Goal: Task Accomplishment & Management: Complete application form

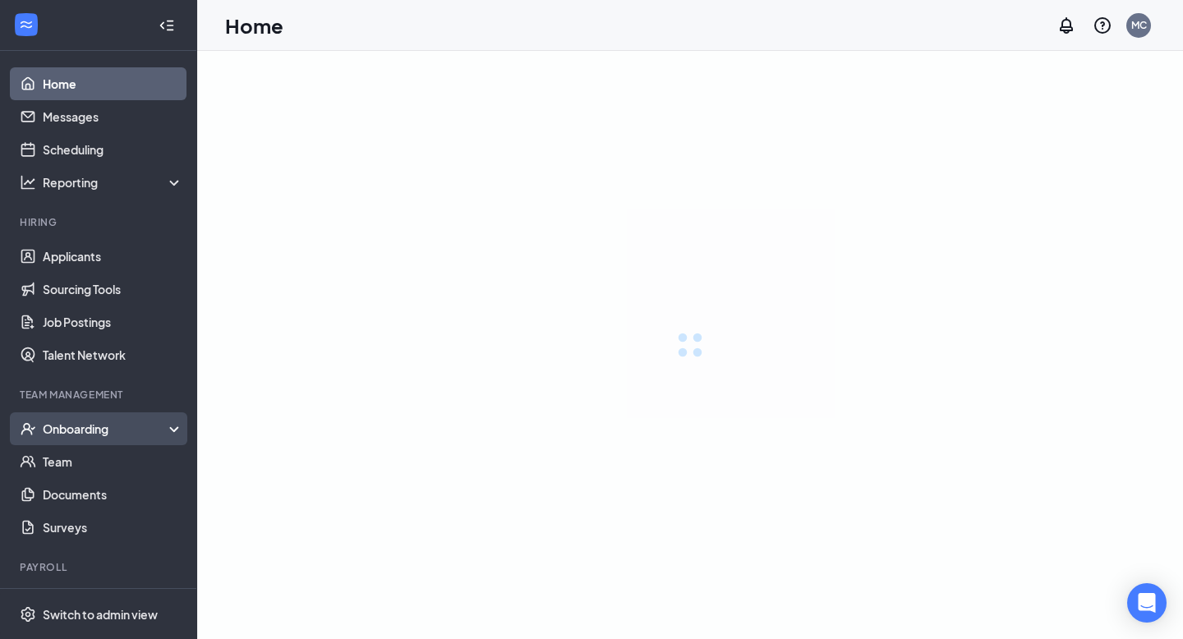
click at [80, 419] on div "Onboarding" at bounding box center [98, 428] width 197 height 33
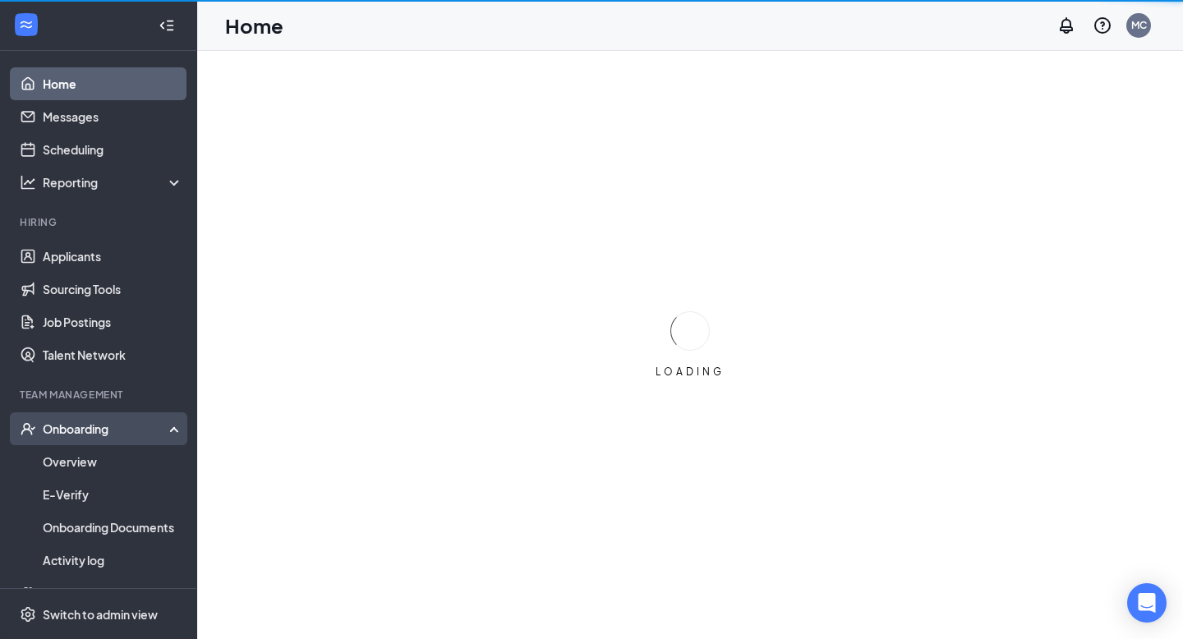
click at [82, 432] on div "Onboarding" at bounding box center [106, 429] width 127 height 16
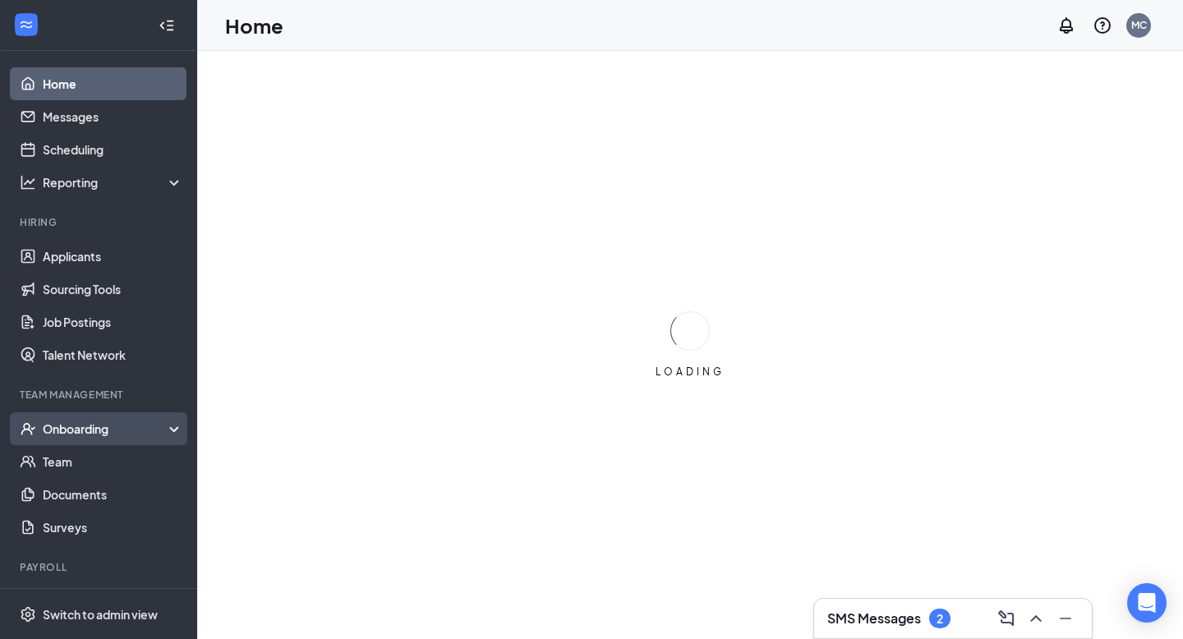
click at [84, 441] on div "Onboarding" at bounding box center [98, 428] width 197 height 33
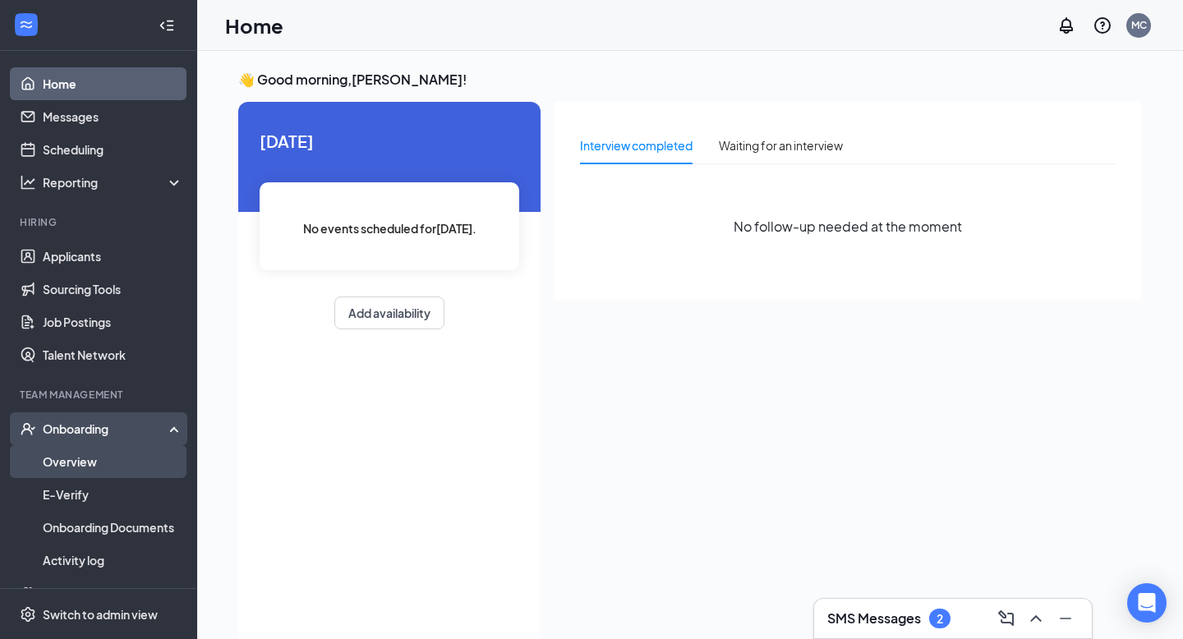
click at [84, 463] on link "Overview" at bounding box center [113, 461] width 141 height 33
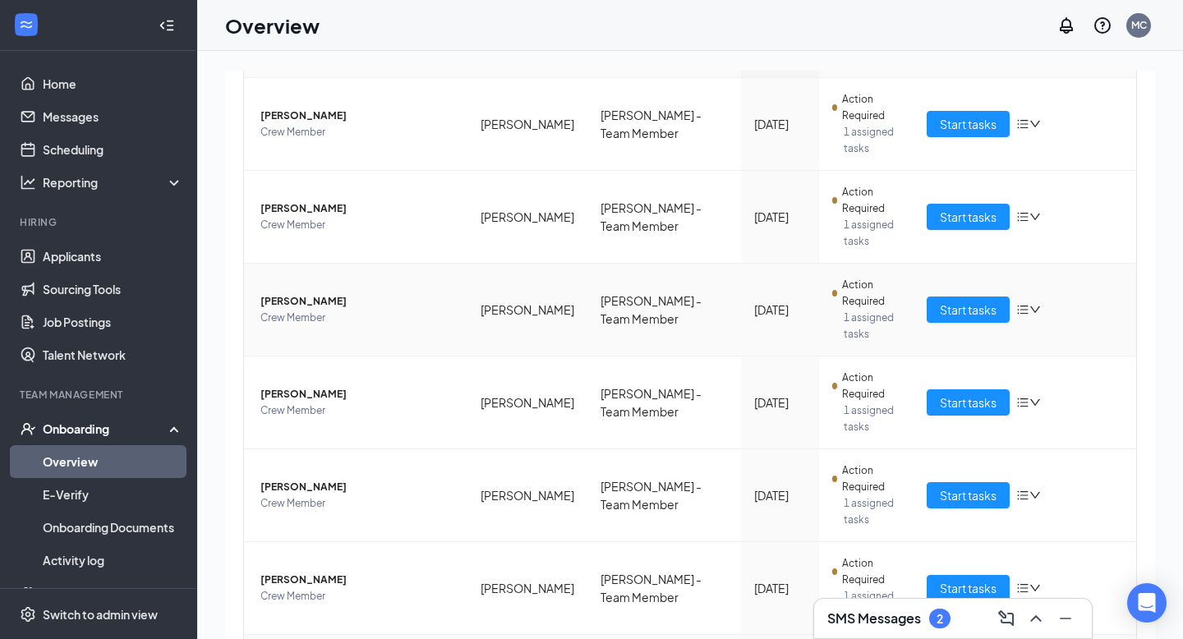
scroll to position [234, 0]
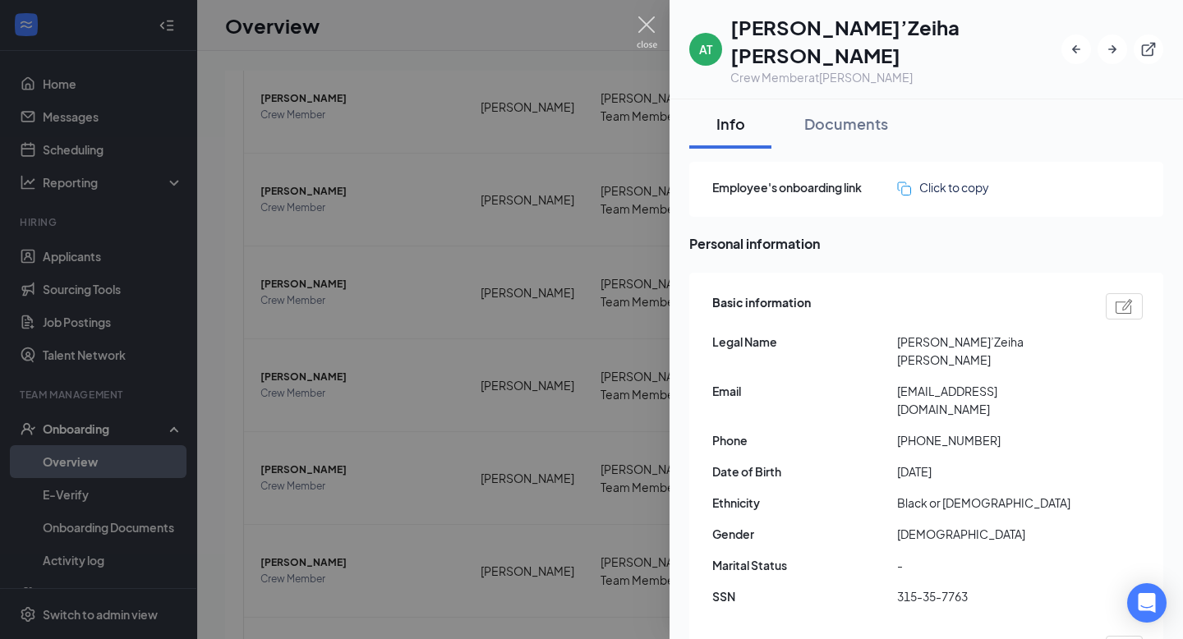
click at [644, 25] on img at bounding box center [647, 32] width 21 height 32
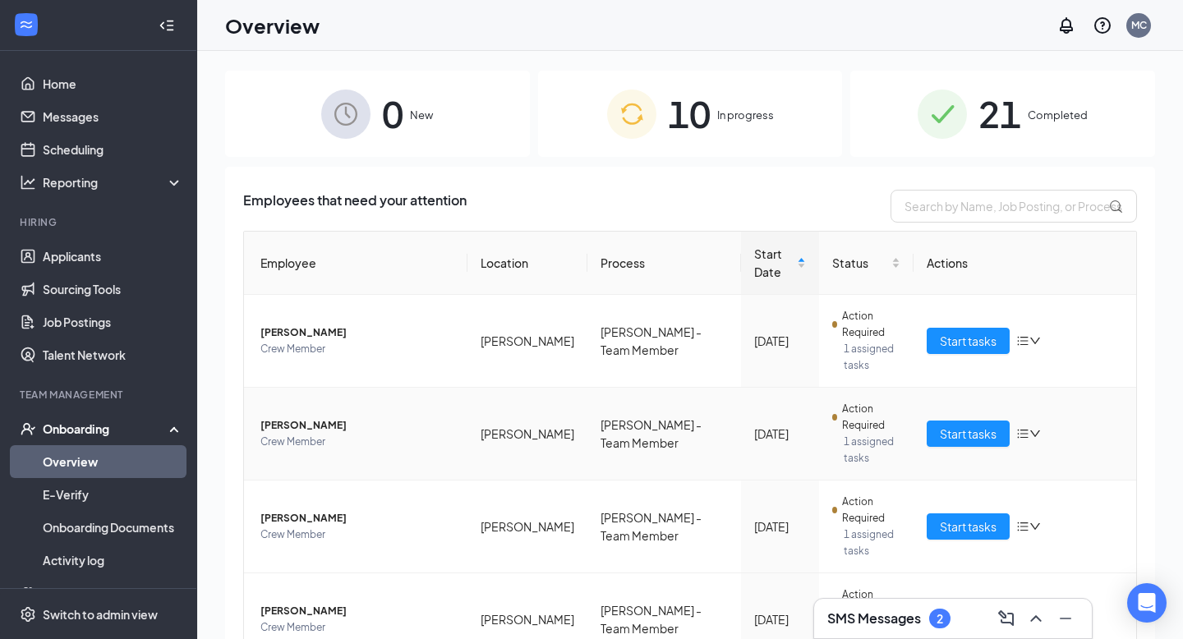
click at [288, 417] on span "Amya N Strange" at bounding box center [357, 425] width 194 height 16
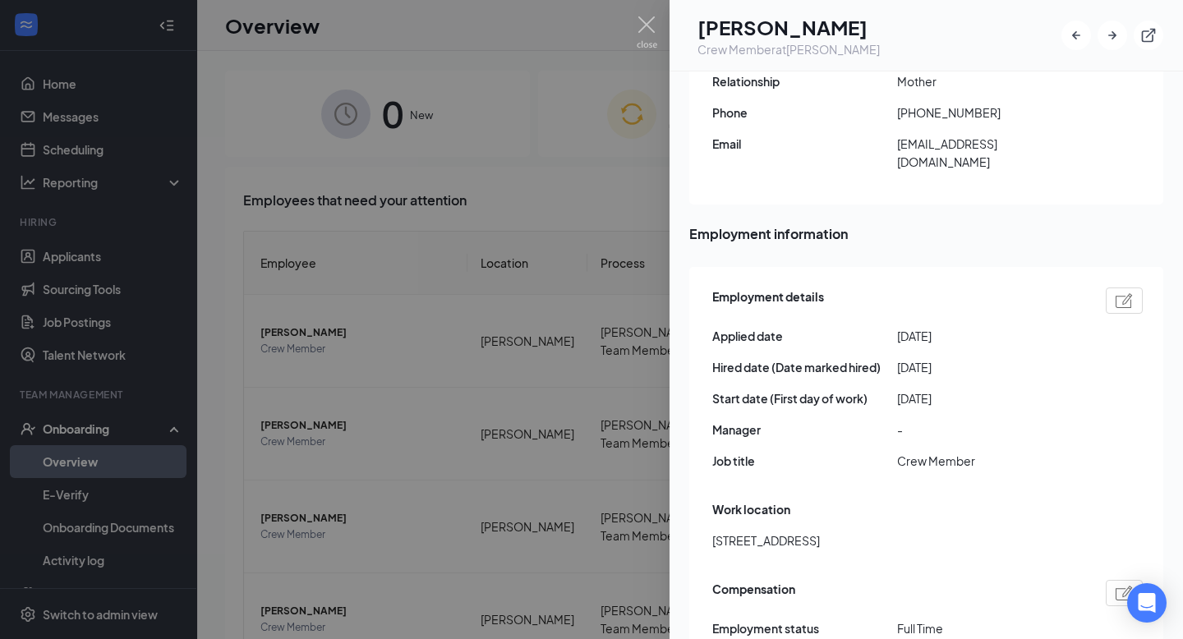
scroll to position [404, 0]
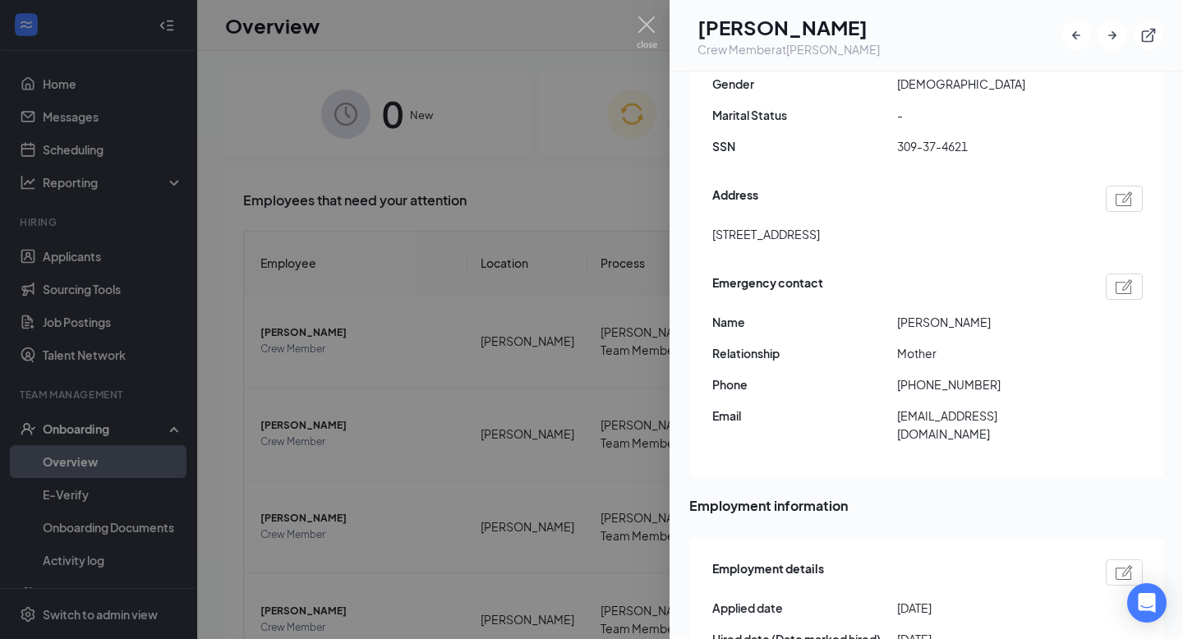
click at [857, 31] on h1 "Amya N Strange" at bounding box center [789, 27] width 182 height 28
click at [646, 32] on img at bounding box center [647, 32] width 21 height 32
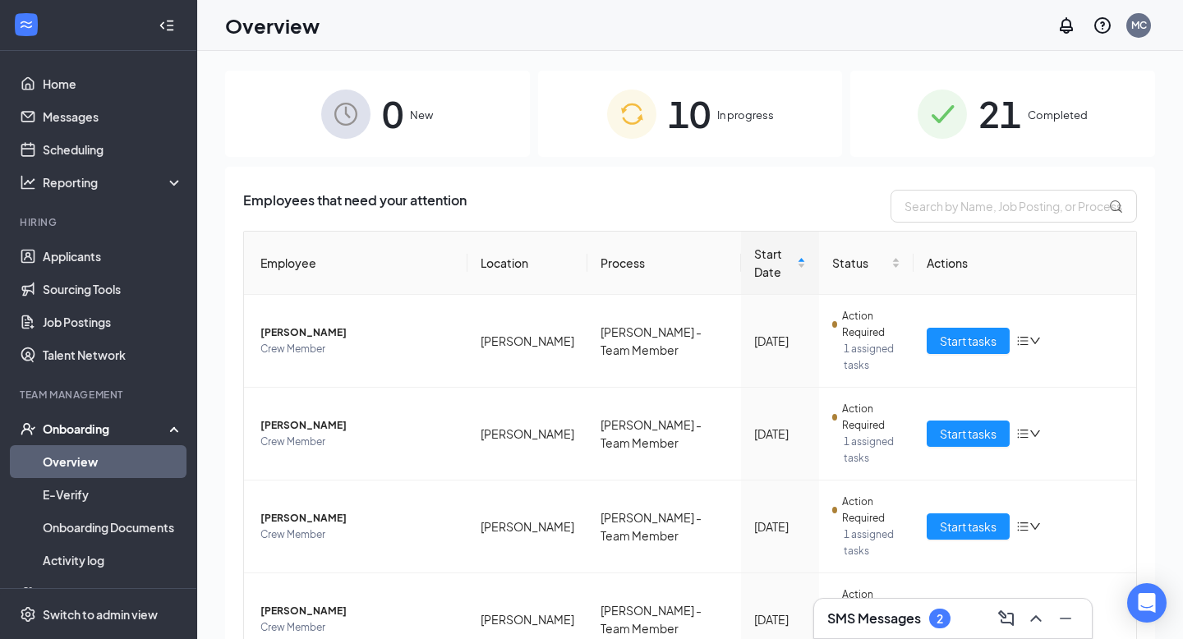
click at [934, 620] on div "2" at bounding box center [939, 619] width 21 height 20
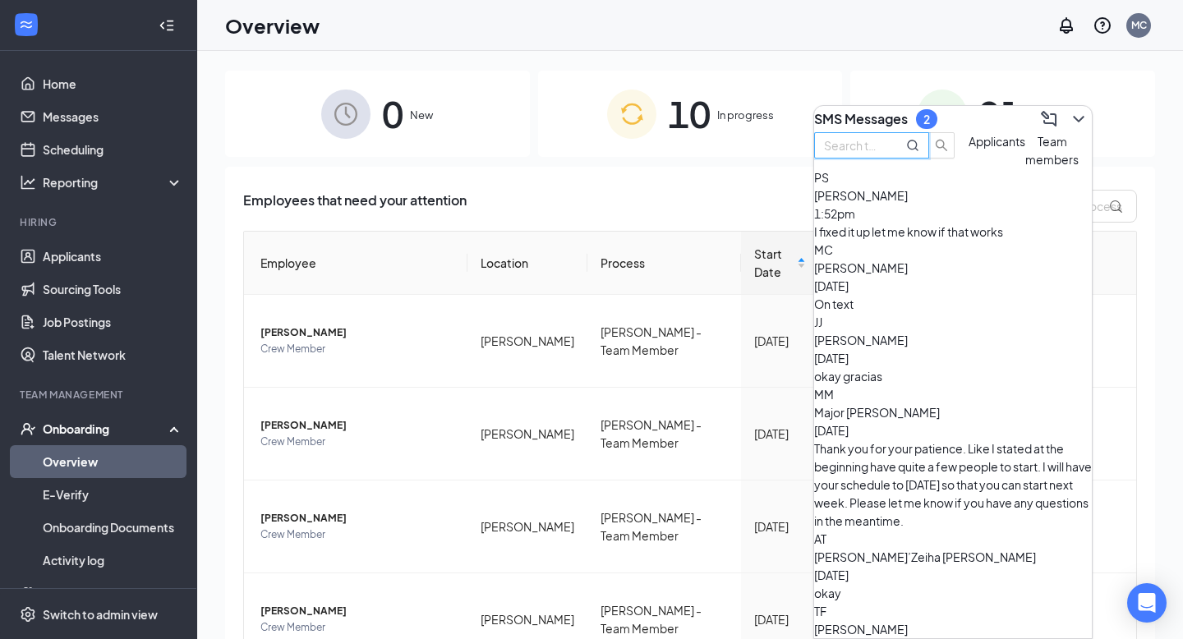
click at [883, 154] on input "text" at bounding box center [853, 145] width 59 height 18
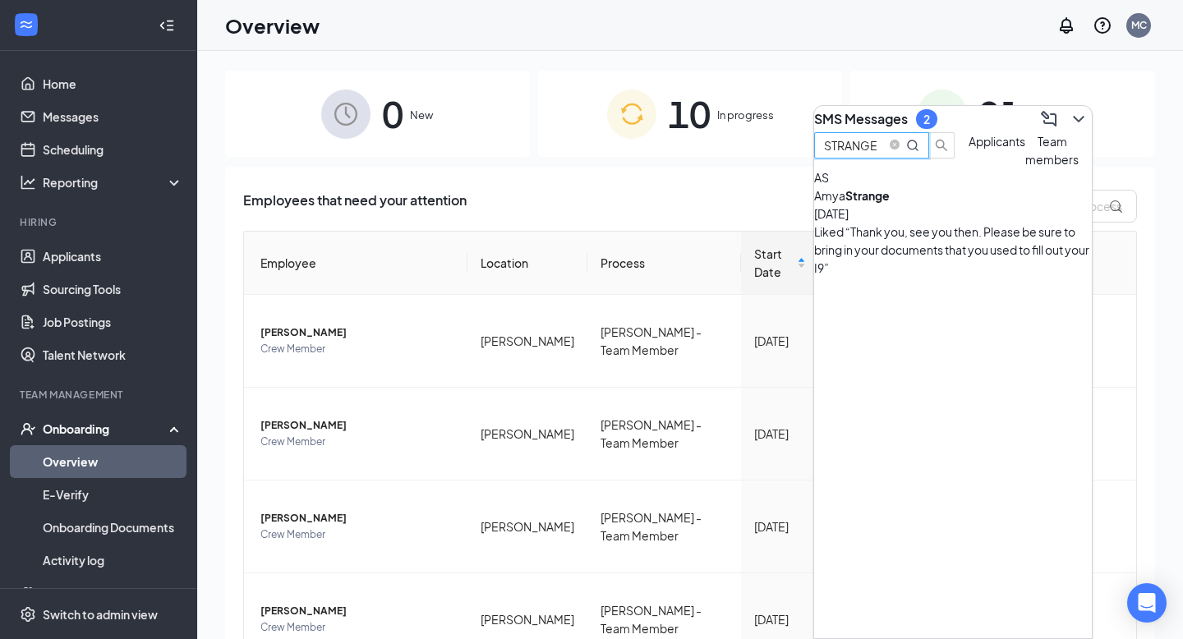
type input "STRANGE"
click at [997, 259] on div "Liked “Thank you, see you then. Please be sure to bring in your documents that …" at bounding box center [953, 250] width 278 height 54
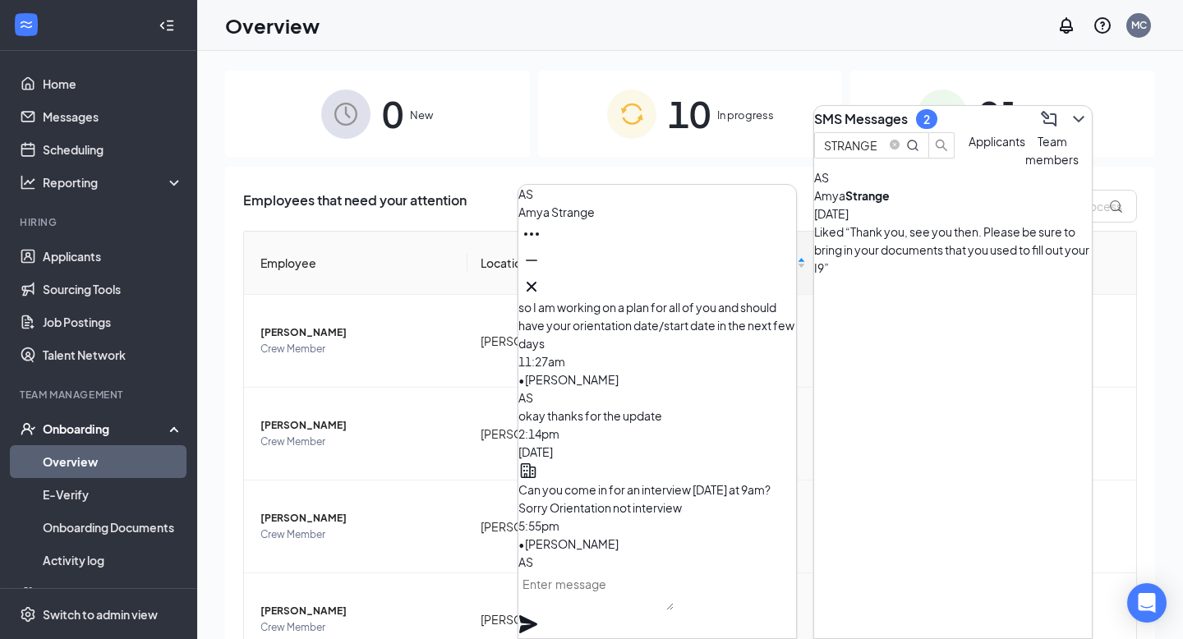
scroll to position [-234, 0]
click at [537, 282] on icon "Cross" at bounding box center [532, 287] width 10 height 10
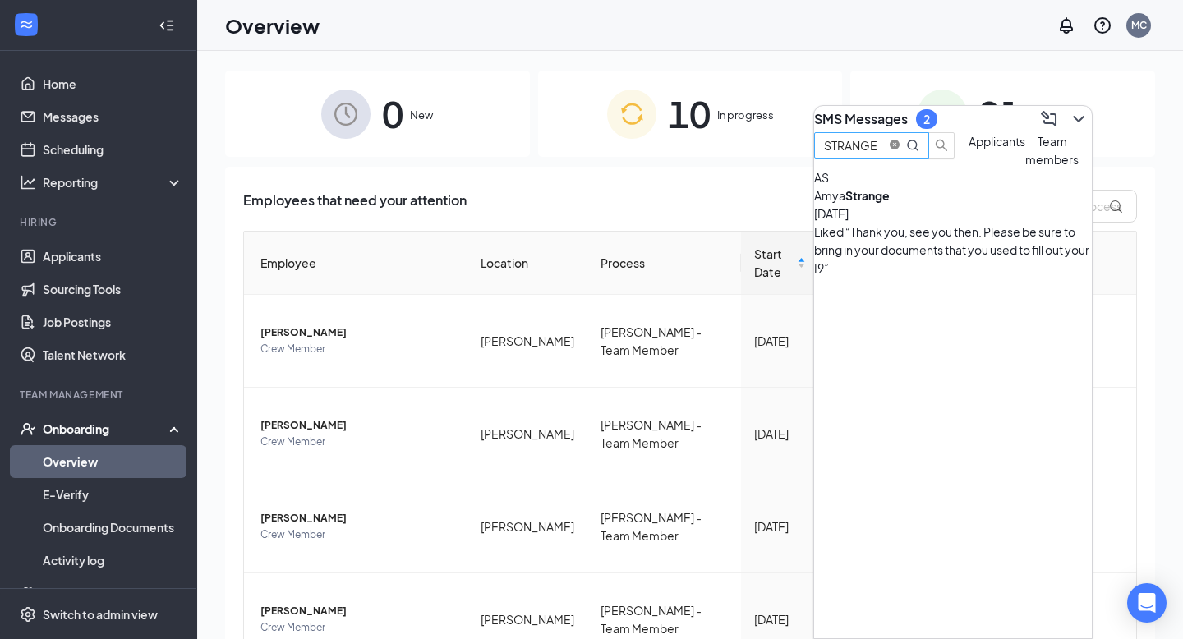
click at [900, 150] on icon "close-circle" at bounding box center [895, 145] width 10 height 10
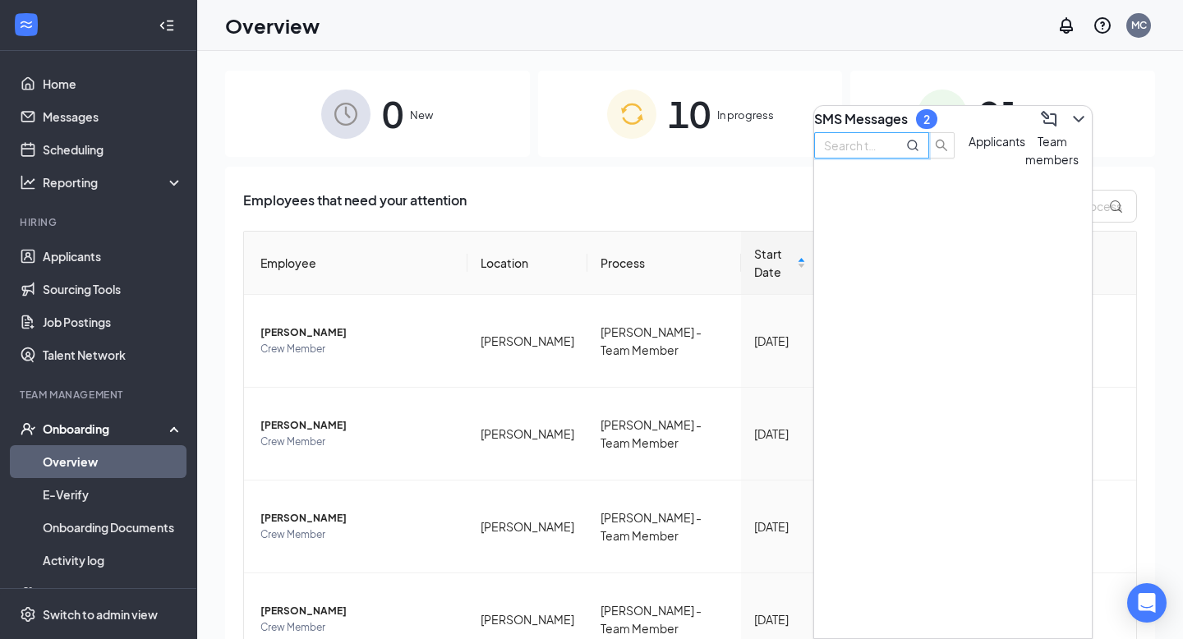
click at [883, 154] on input "text" at bounding box center [853, 145] width 59 height 18
click at [928, 241] on div "[DATE]?" at bounding box center [953, 232] width 278 height 18
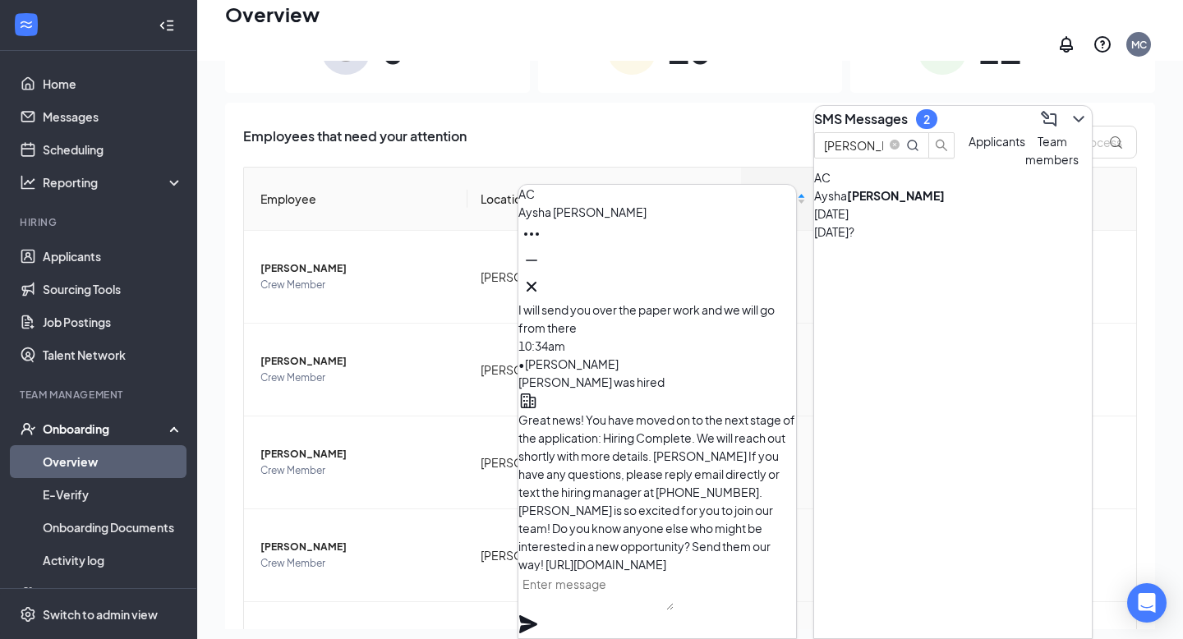
scroll to position [-615, 0]
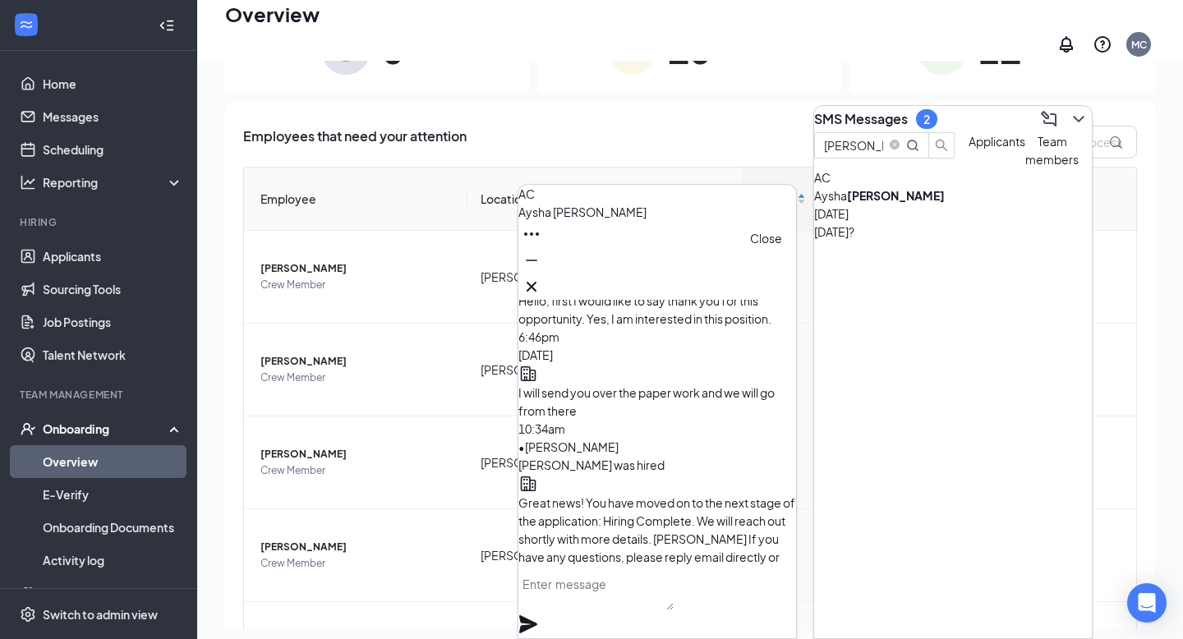
click at [537, 282] on icon "Cross" at bounding box center [532, 287] width 10 height 10
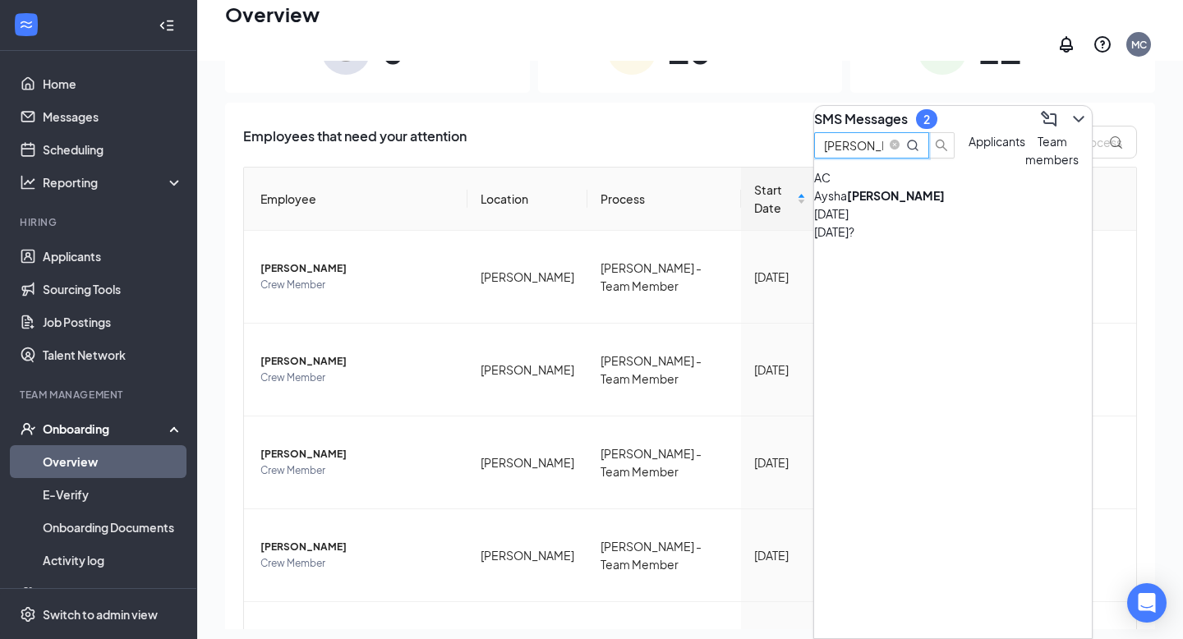
click at [883, 154] on input "COFFER" at bounding box center [853, 145] width 59 height 18
type input "C"
type input "WOOLERY"
click at [941, 241] on div "Loved “See you on the 26th!”" at bounding box center [953, 232] width 278 height 18
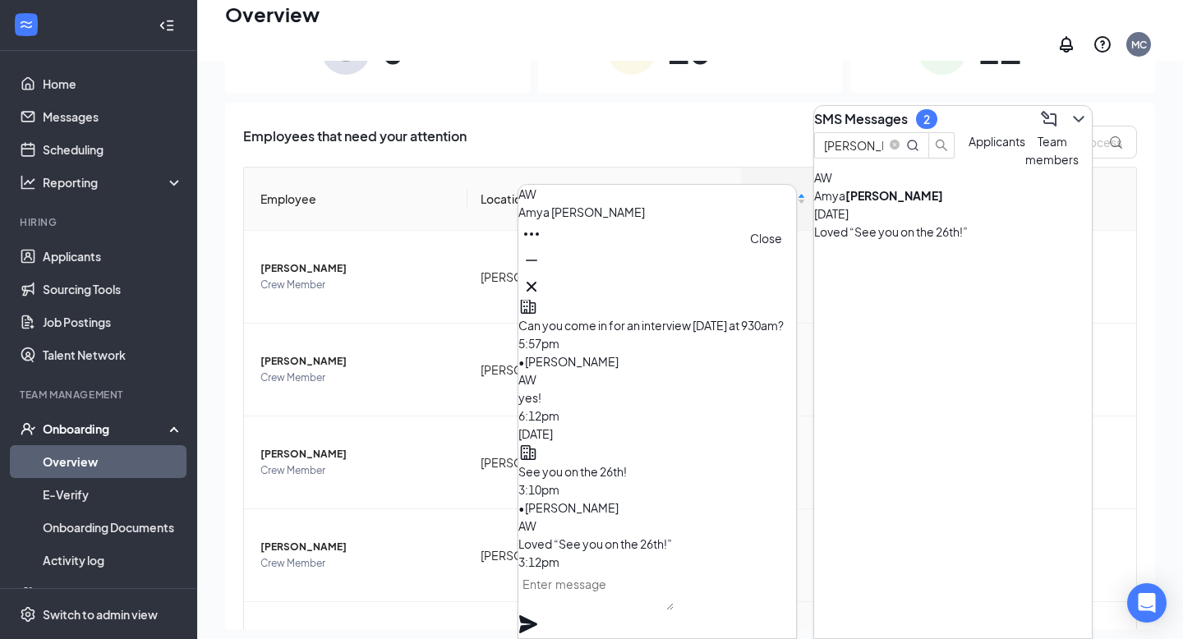
click at [541, 279] on icon "Cross" at bounding box center [532, 287] width 20 height 20
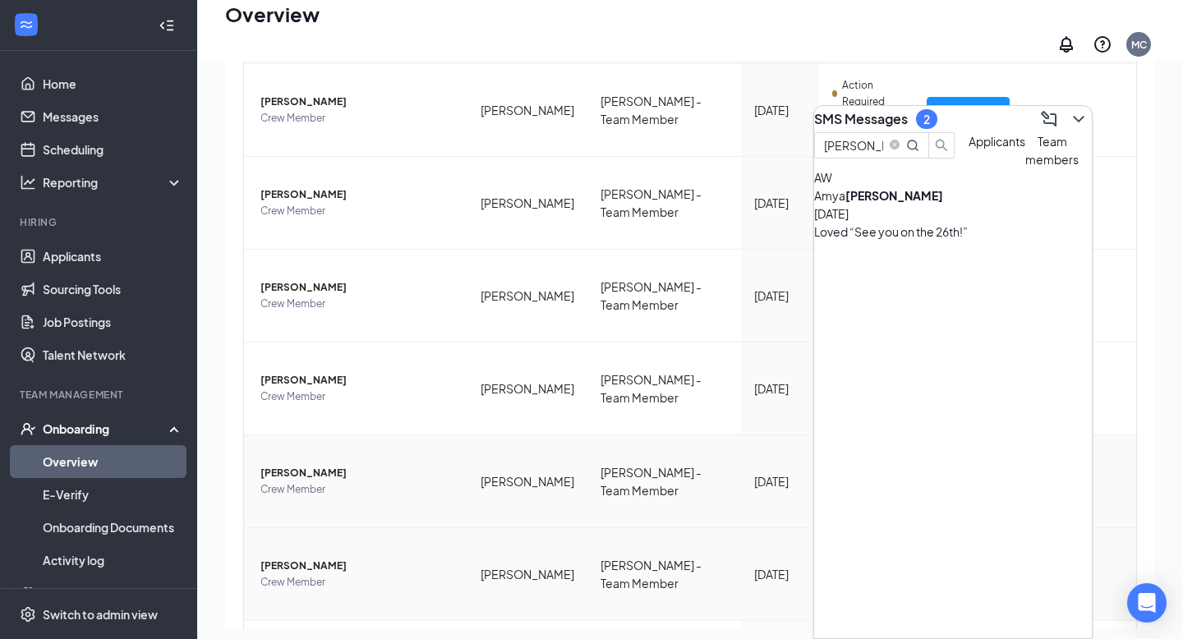
scroll to position [168, 0]
click at [900, 150] on icon "close-circle" at bounding box center [895, 145] width 10 height 10
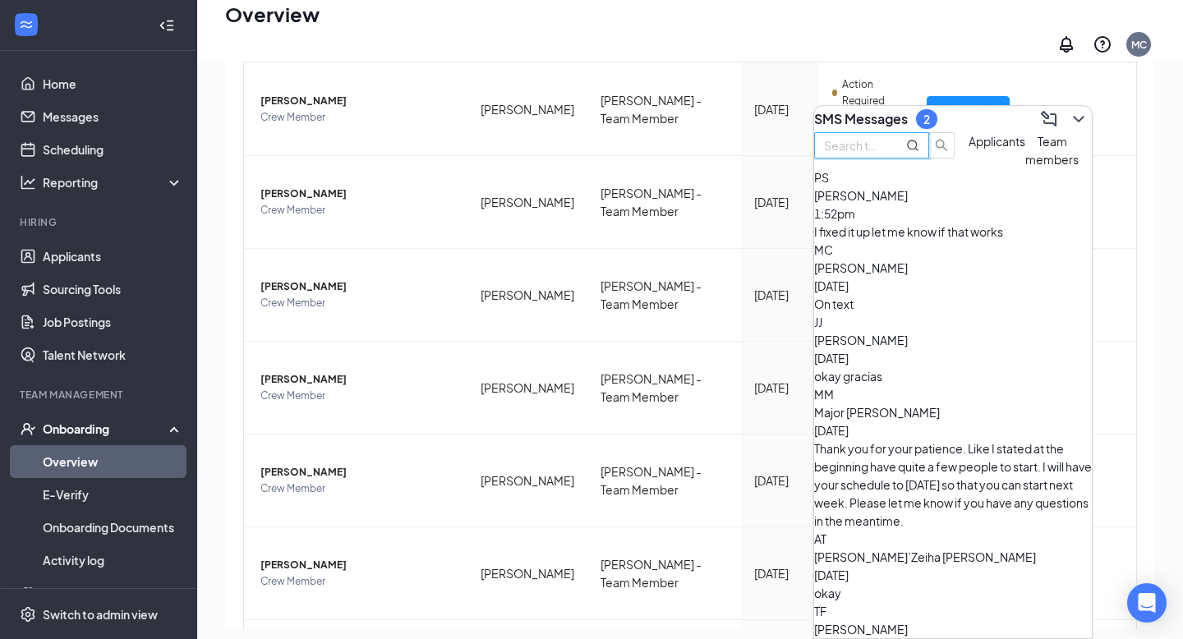
click at [883, 154] on input "text" at bounding box center [853, 145] width 59 height 18
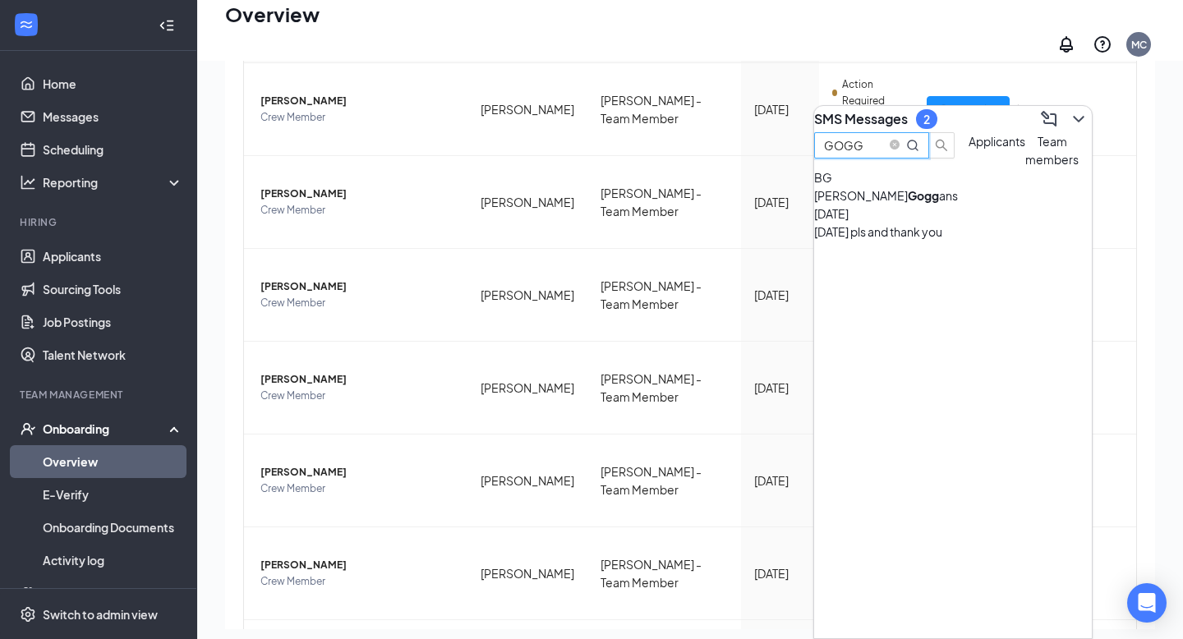
type input "GOGG"
click at [999, 223] on div "Brandon Gogg ans Oct 6" at bounding box center [953, 205] width 278 height 36
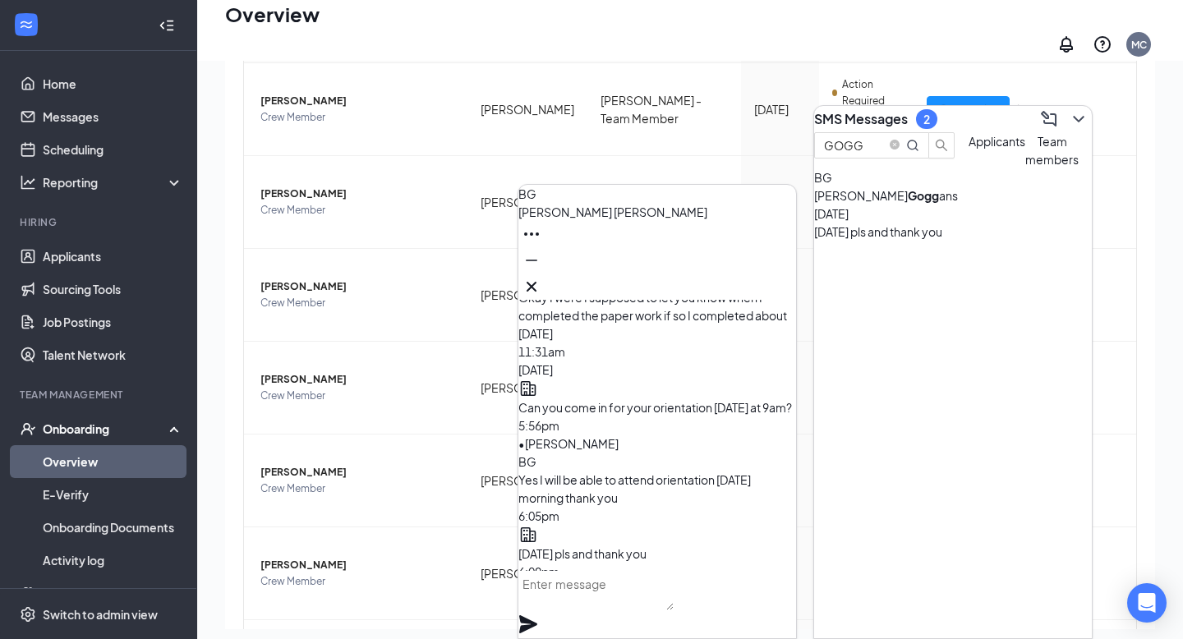
scroll to position [-33, 0]
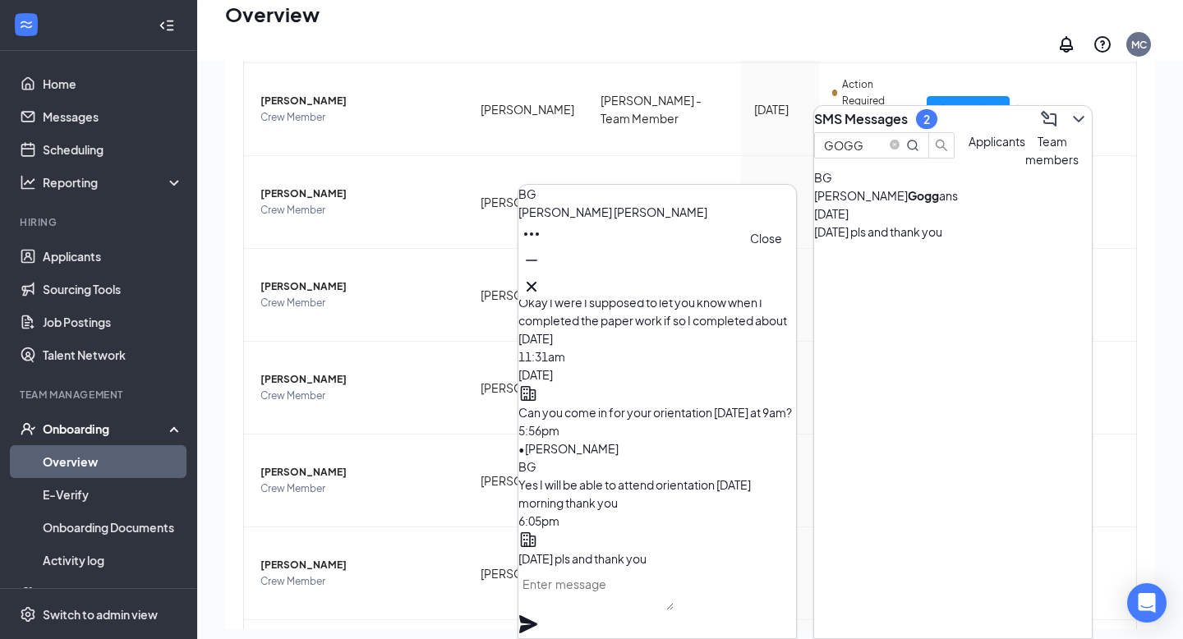
click at [541, 280] on icon "Cross" at bounding box center [532, 287] width 20 height 20
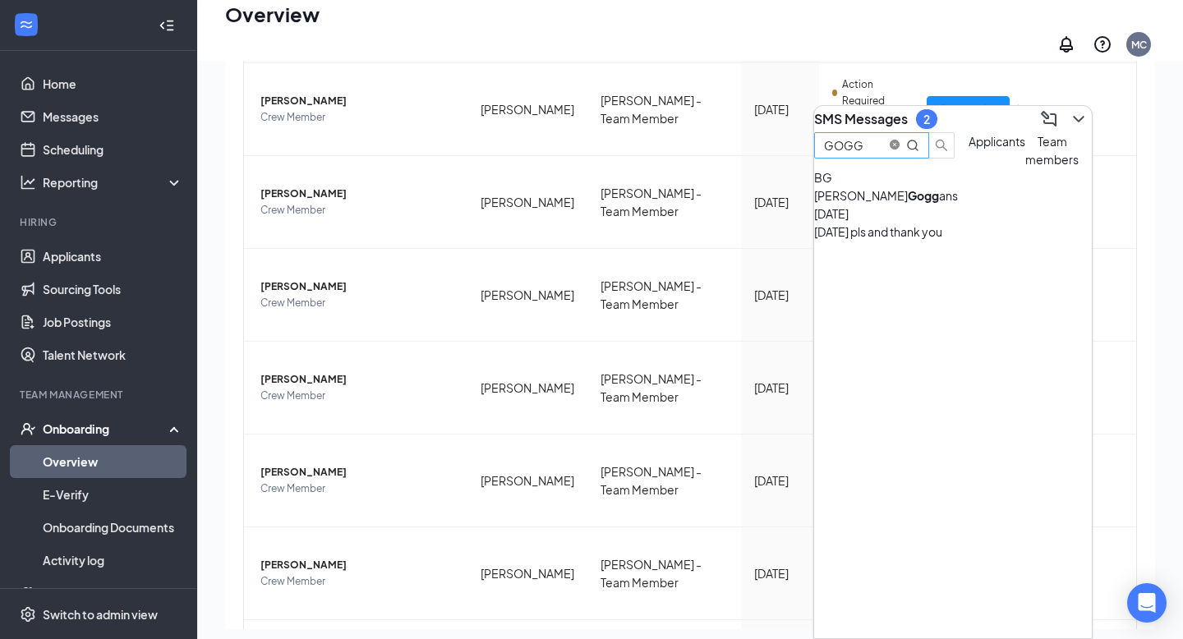
click at [900, 154] on span at bounding box center [895, 146] width 10 height 16
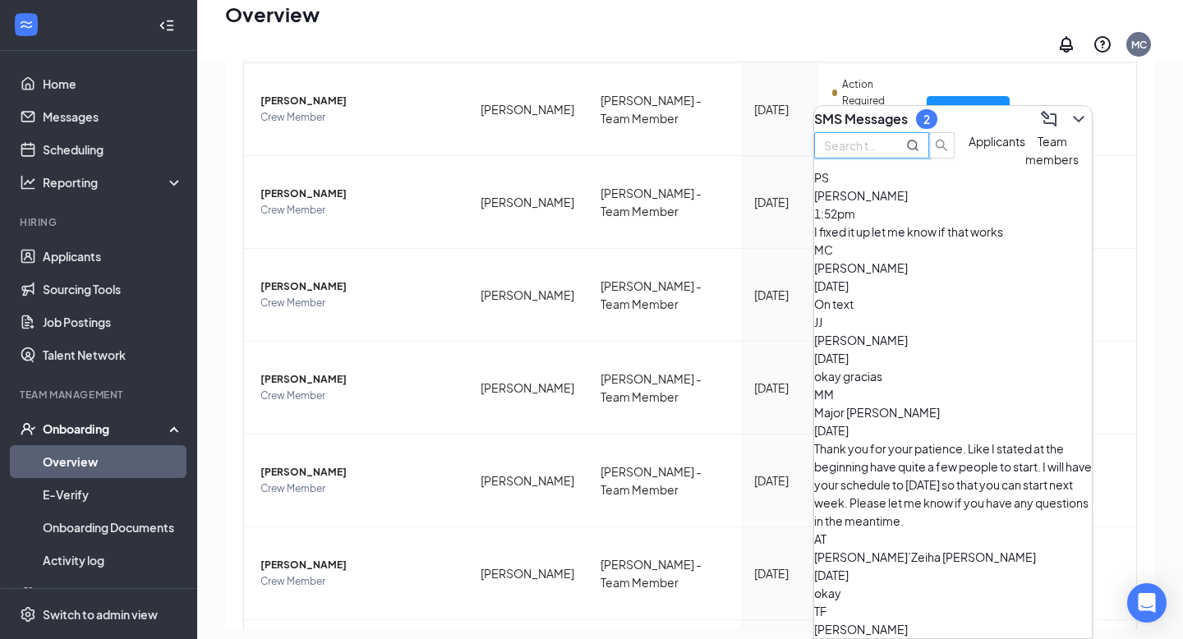
click at [883, 154] on input "text" at bounding box center [853, 145] width 59 height 18
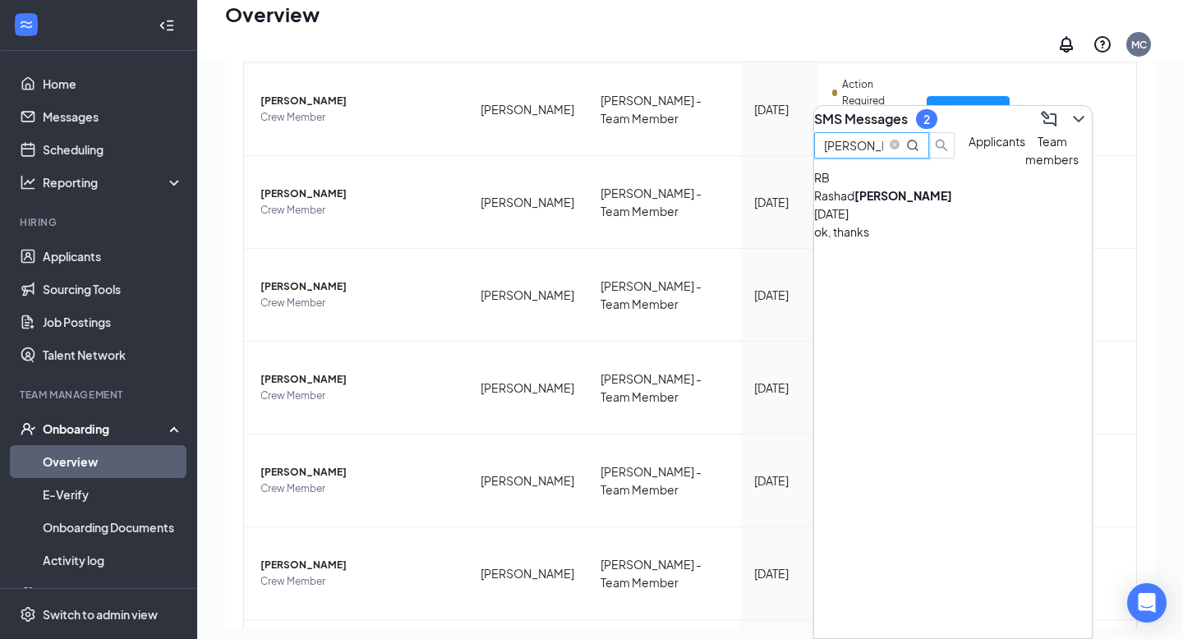
type input "BARBER"
click at [1001, 223] on div "Rashad Barber Oct 10" at bounding box center [953, 205] width 278 height 36
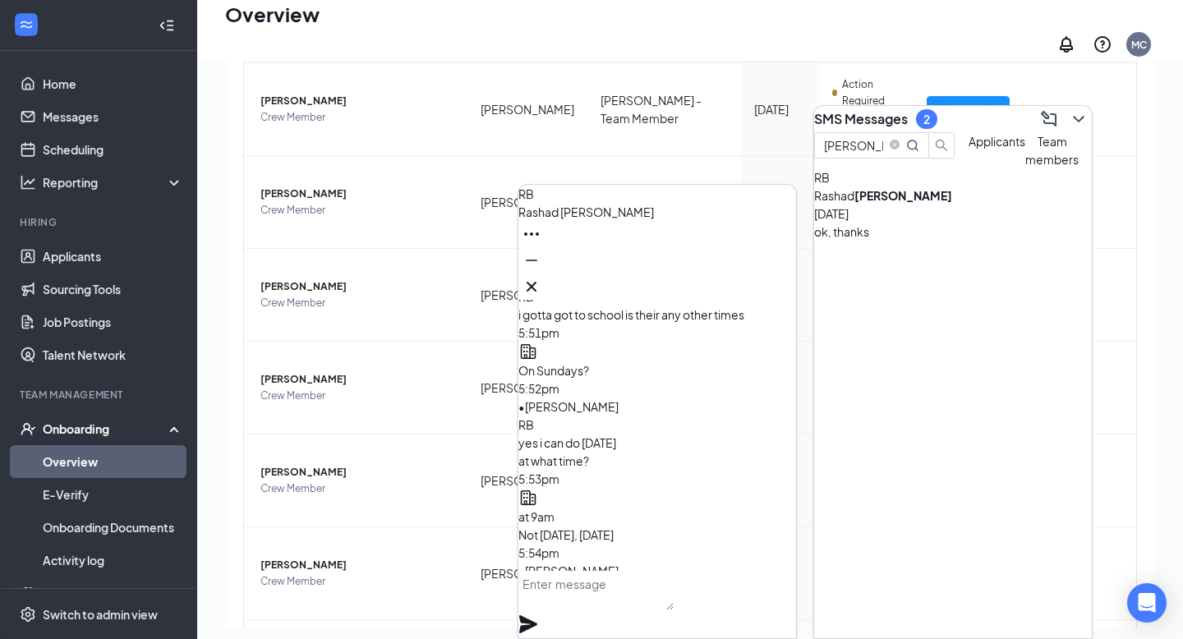
scroll to position [-521, 0]
click at [541, 283] on icon "Cross" at bounding box center [532, 287] width 20 height 20
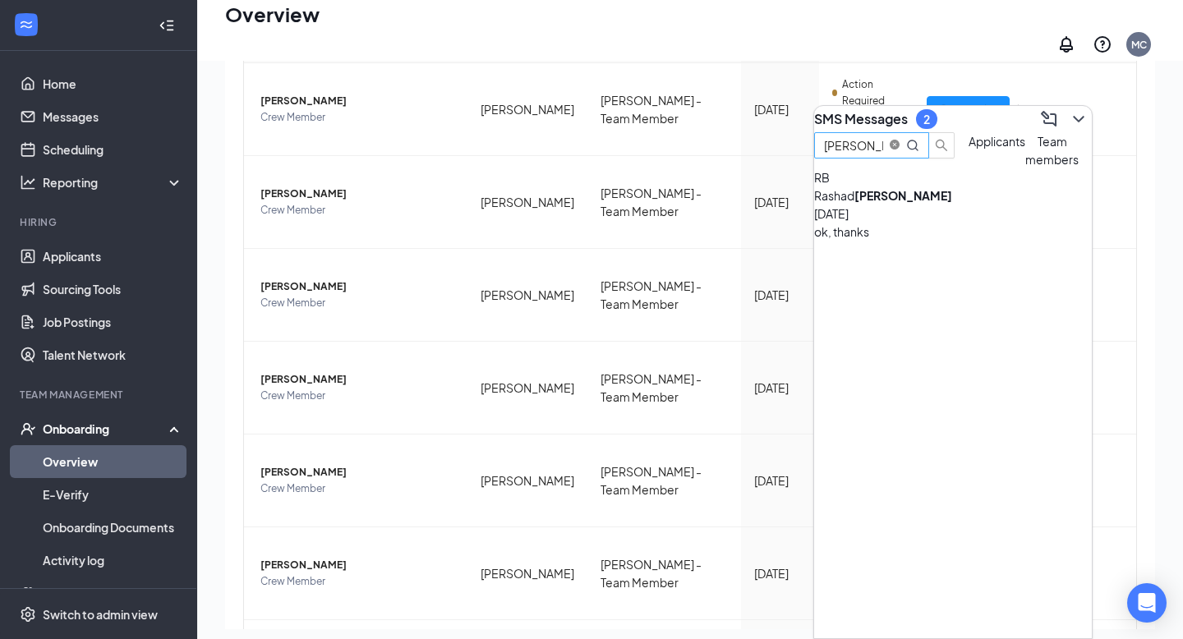
click at [900, 150] on icon "close-circle" at bounding box center [895, 145] width 10 height 10
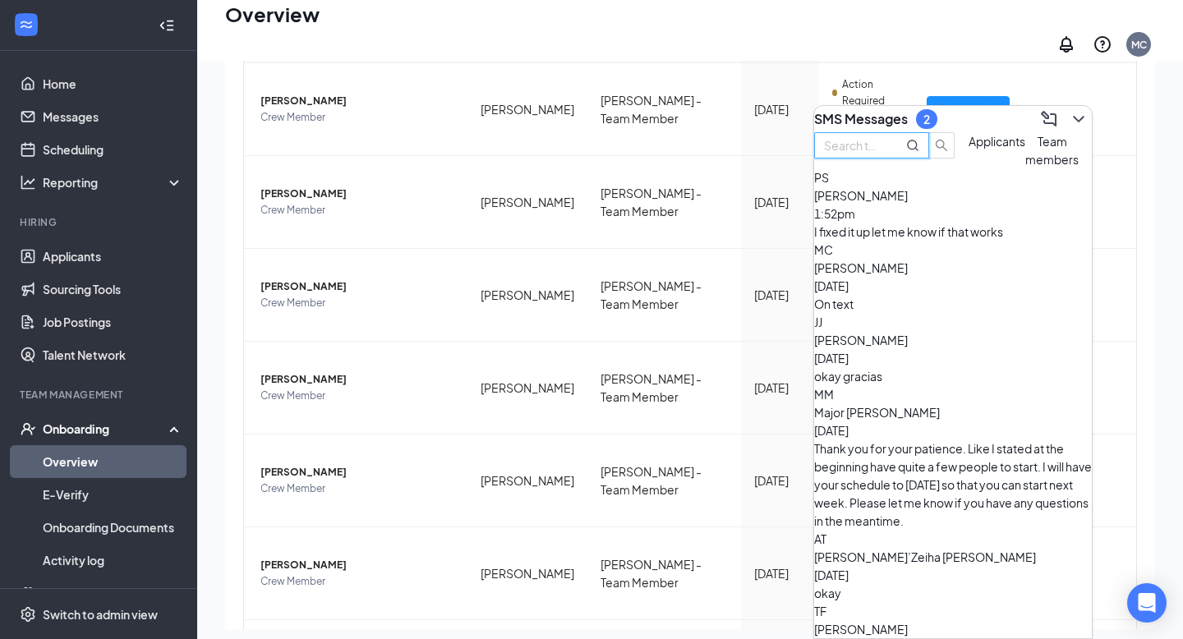
click at [883, 154] on input "text" at bounding box center [853, 145] width 59 height 18
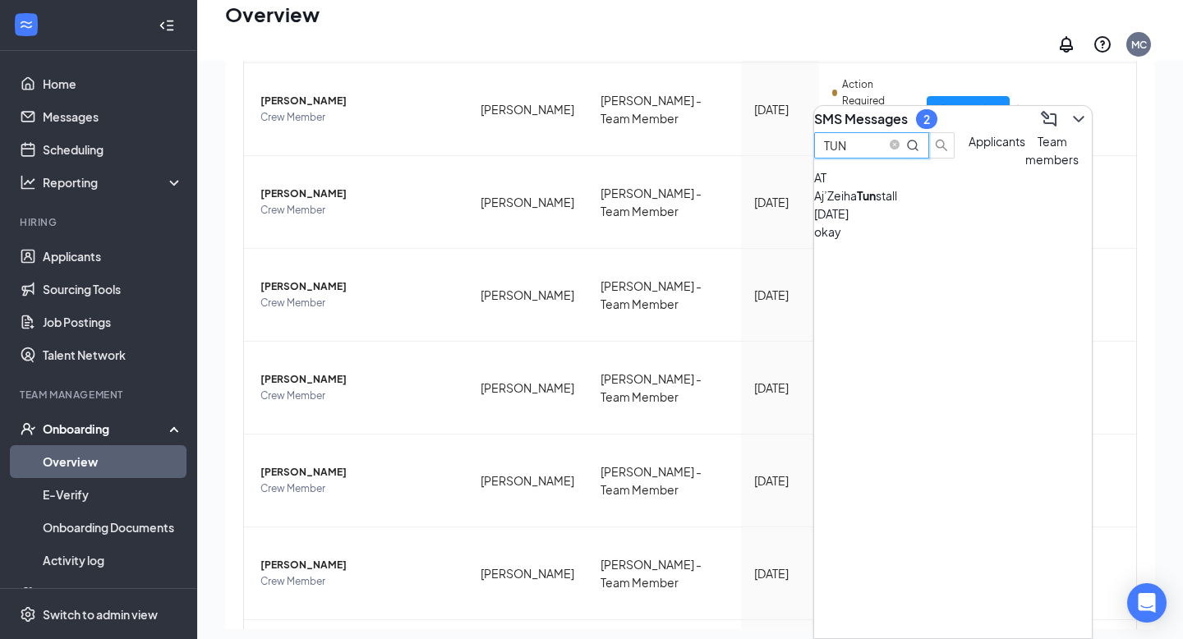
type input "TUN"
click at [925, 241] on div "okay" at bounding box center [953, 232] width 278 height 18
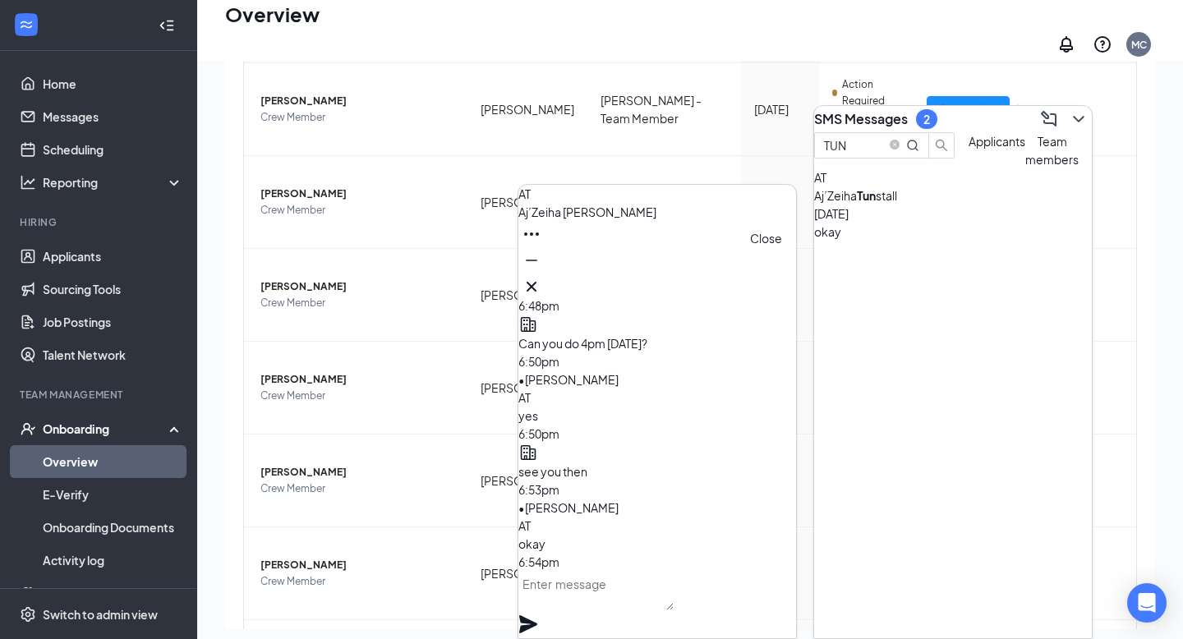
click at [541, 282] on icon "Cross" at bounding box center [532, 287] width 20 height 20
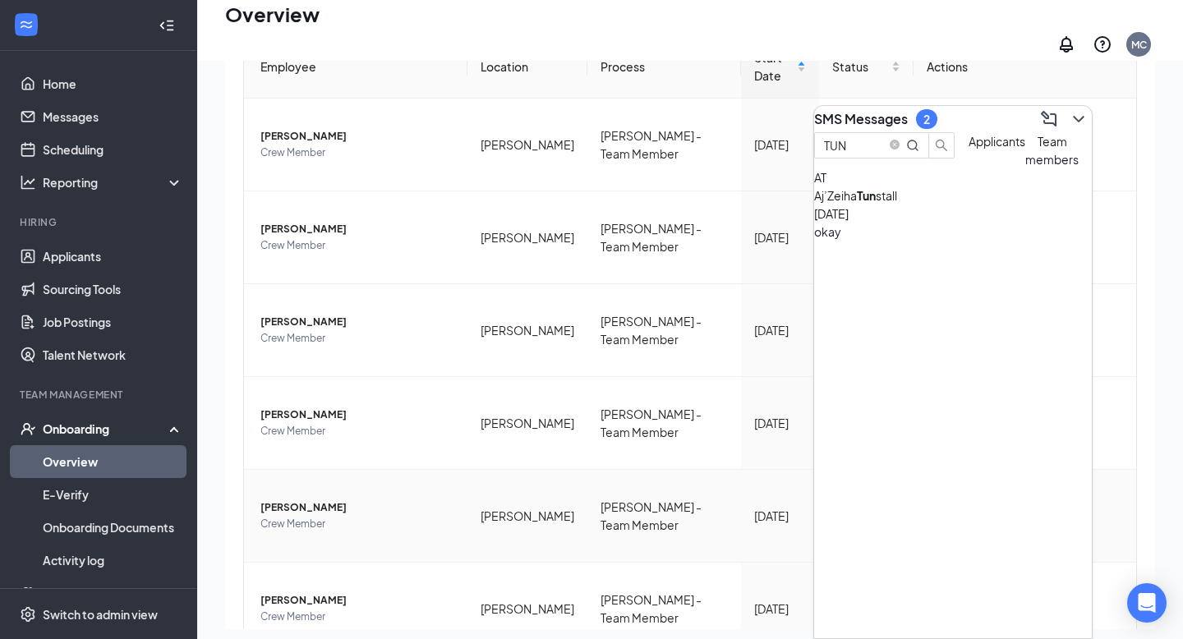
scroll to position [131, 0]
click at [1071, 113] on icon "ChevronDown" at bounding box center [1079, 119] width 20 height 20
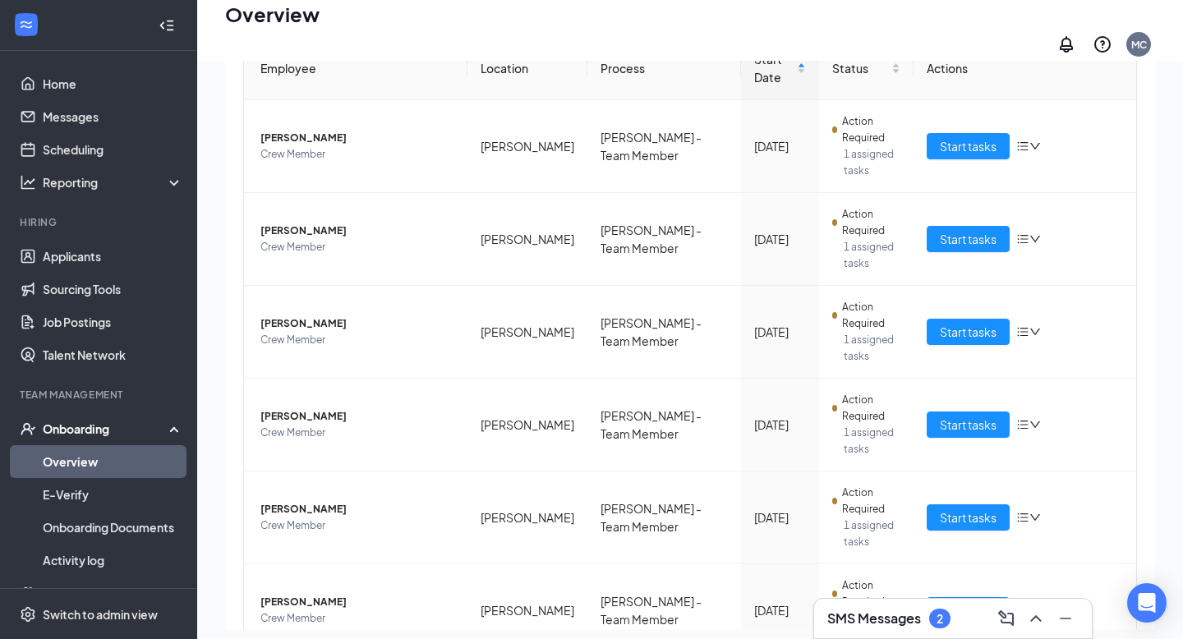
click at [846, 619] on h3 "SMS Messages" at bounding box center [874, 619] width 94 height 18
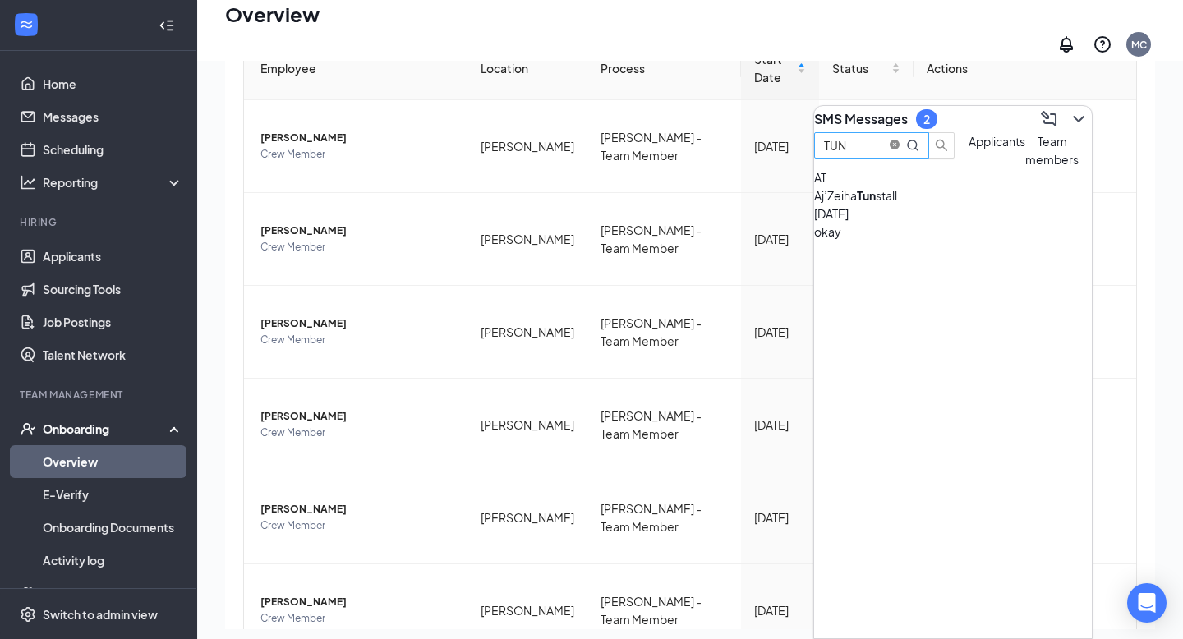
click at [900, 150] on icon "close-circle" at bounding box center [895, 145] width 10 height 10
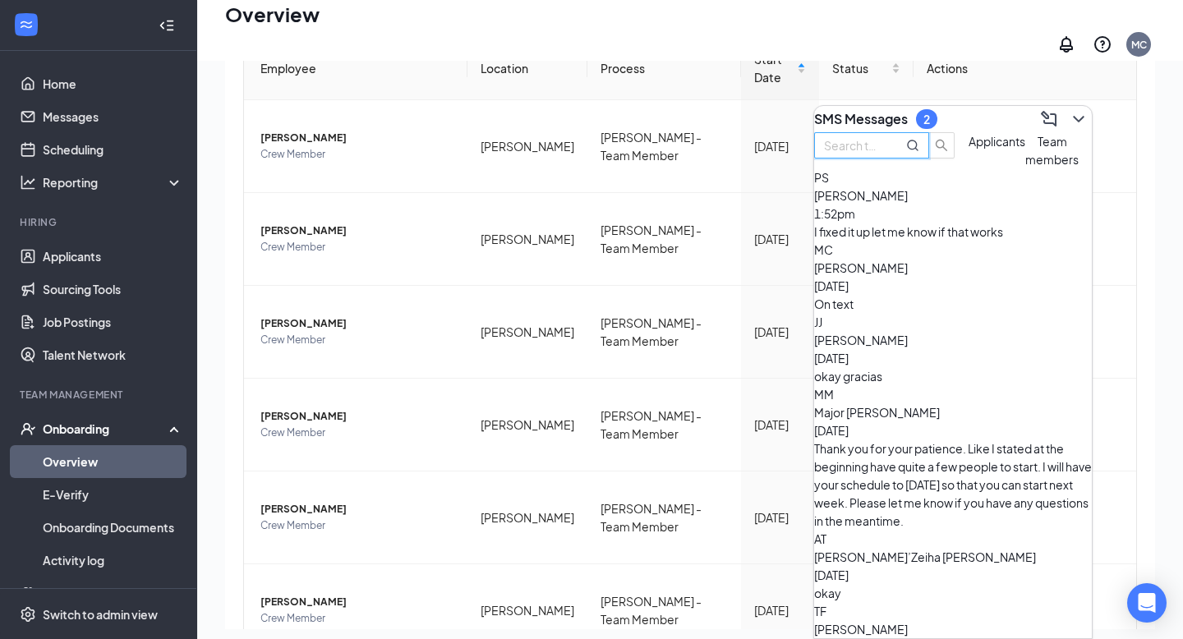
click at [883, 154] on input "text" at bounding box center [853, 145] width 59 height 18
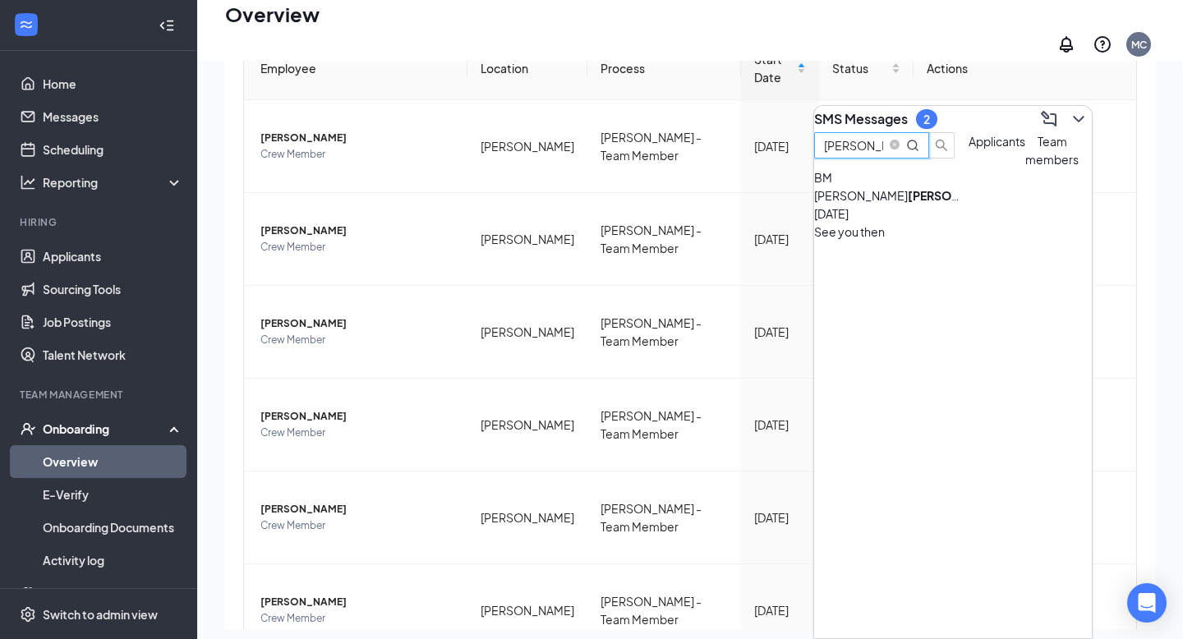
type input "MEJIA"
click at [974, 241] on div "See you then" at bounding box center [953, 232] width 278 height 18
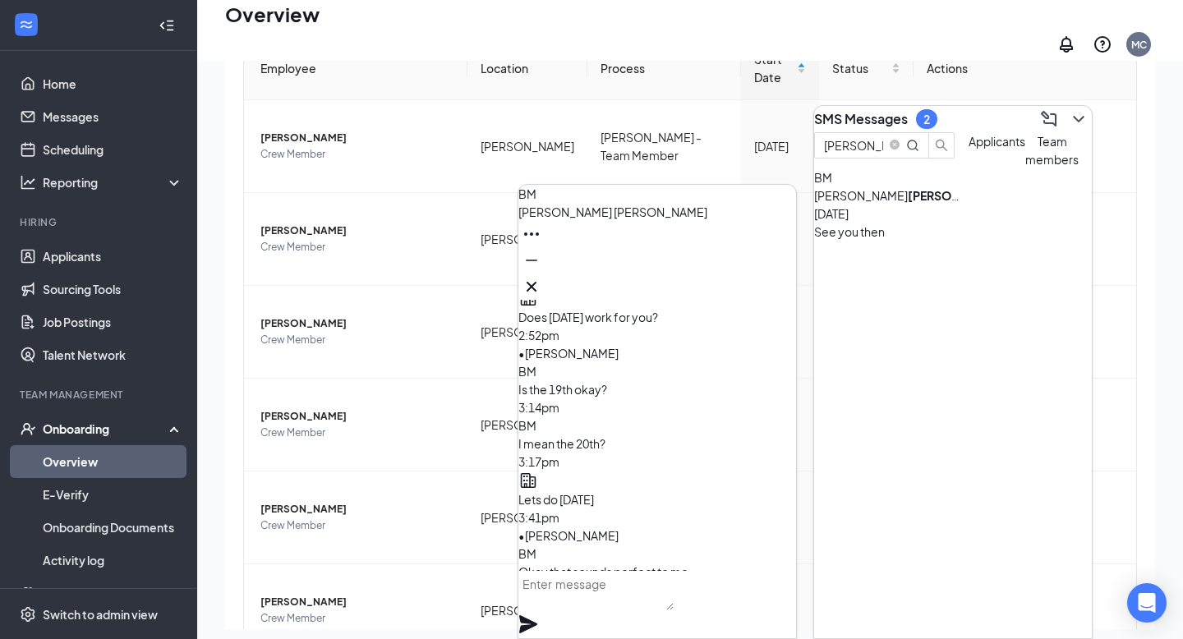
scroll to position [-47, 0]
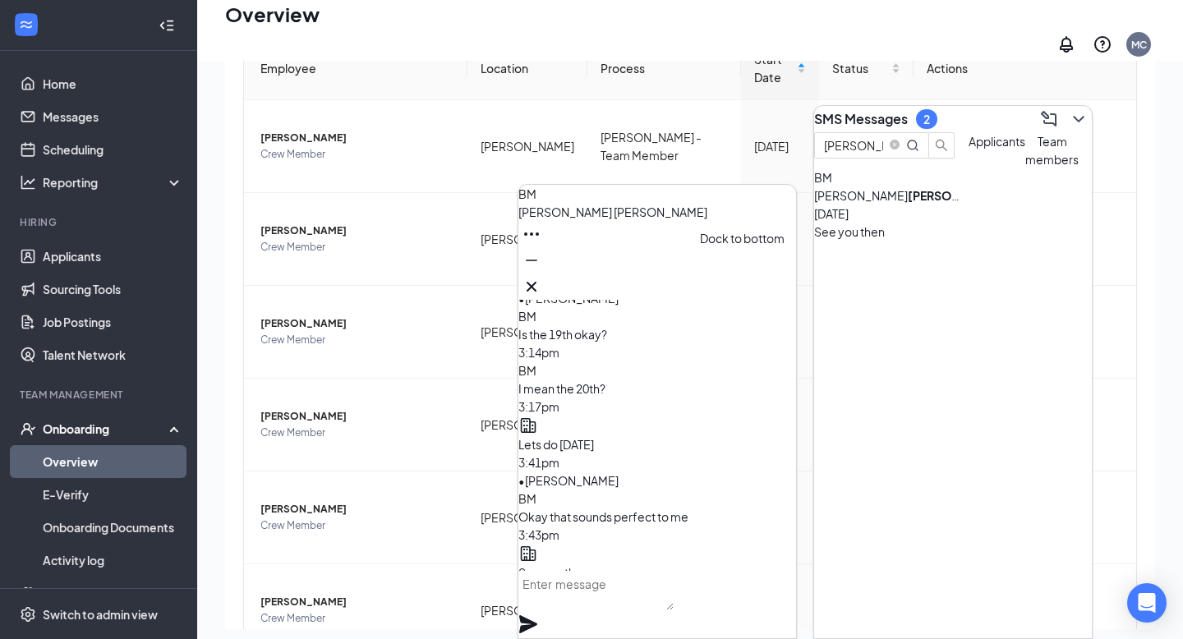
click at [541, 270] on icon "Minimize" at bounding box center [532, 261] width 20 height 20
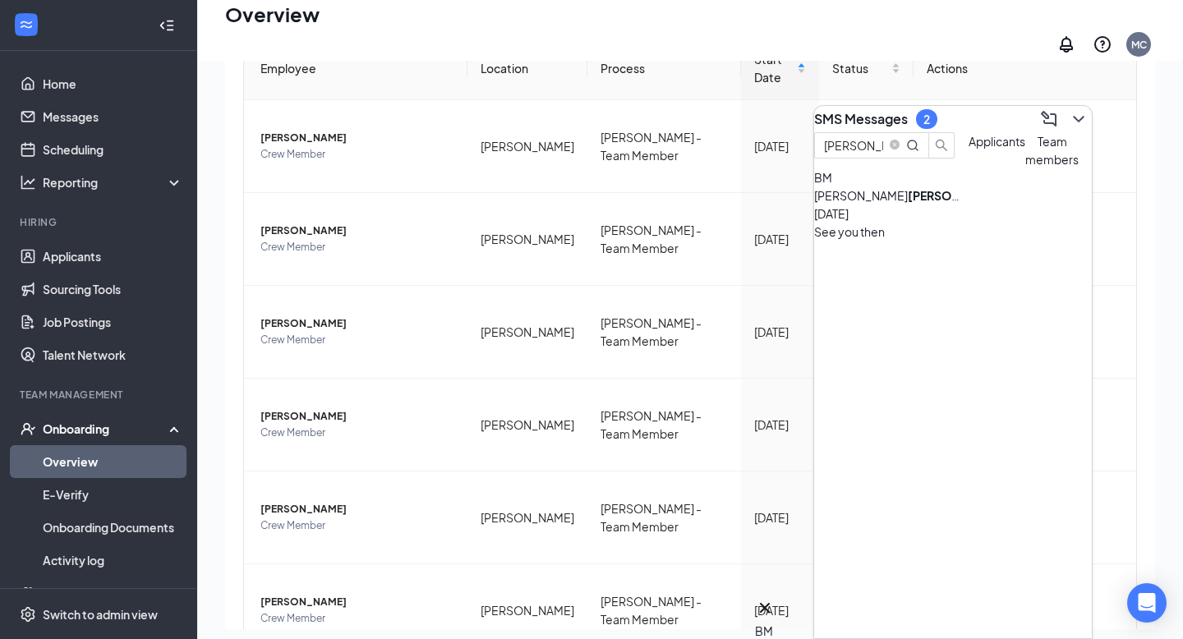
click at [979, 241] on div "See you then" at bounding box center [953, 232] width 278 height 18
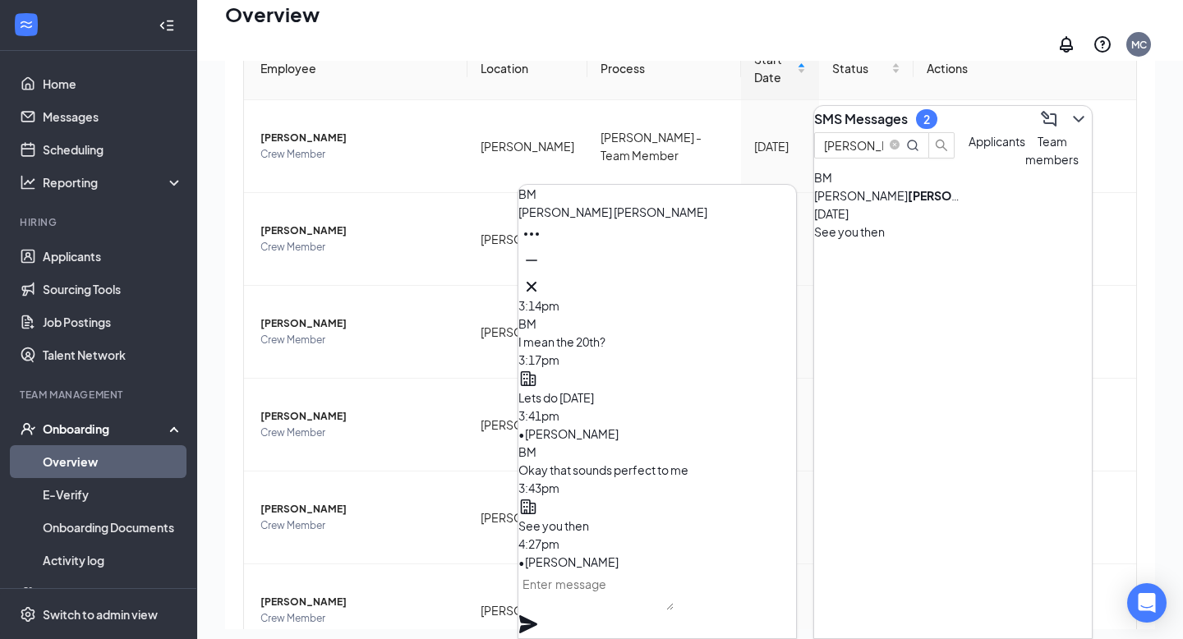
click at [560, 598] on textarea at bounding box center [595, 590] width 155 height 39
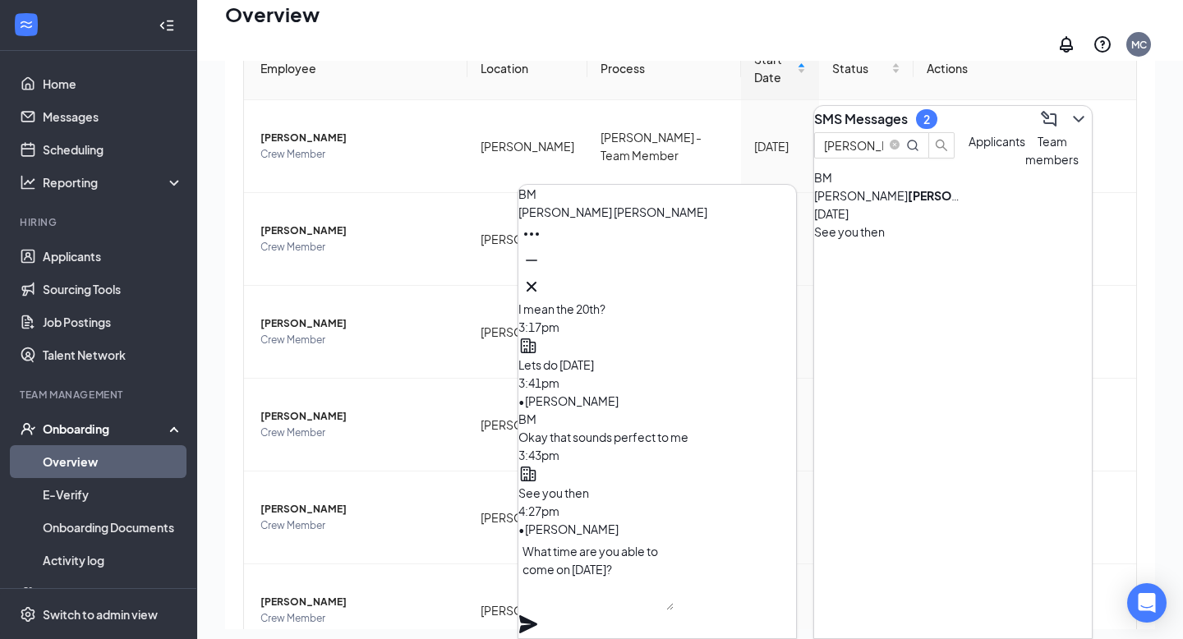
type textarea "What time are you able to come on [DATE]?"
click at [538, 615] on icon "Plane" at bounding box center [528, 625] width 20 height 20
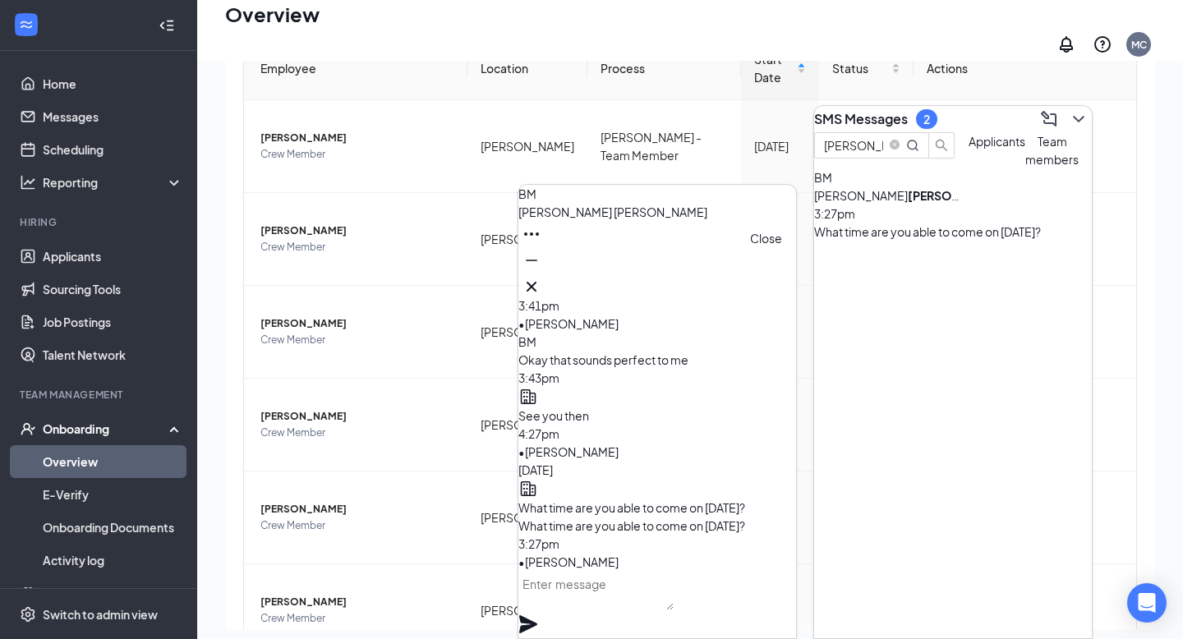
click at [541, 279] on icon "Cross" at bounding box center [532, 287] width 20 height 20
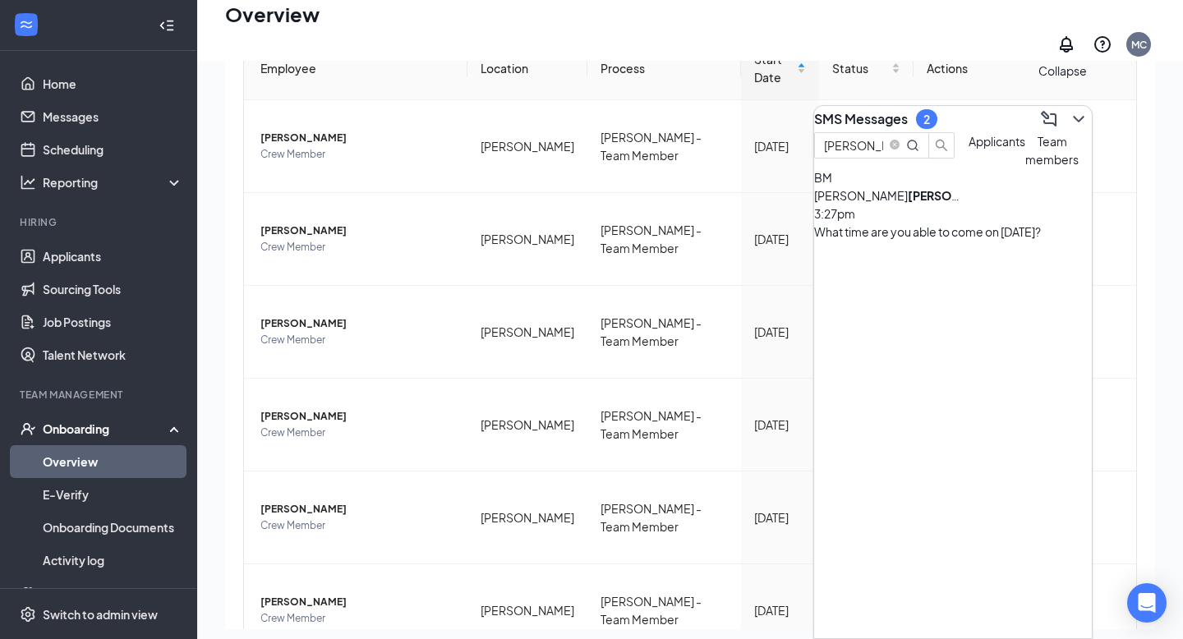
click at [1067, 106] on button at bounding box center [1079, 119] width 26 height 26
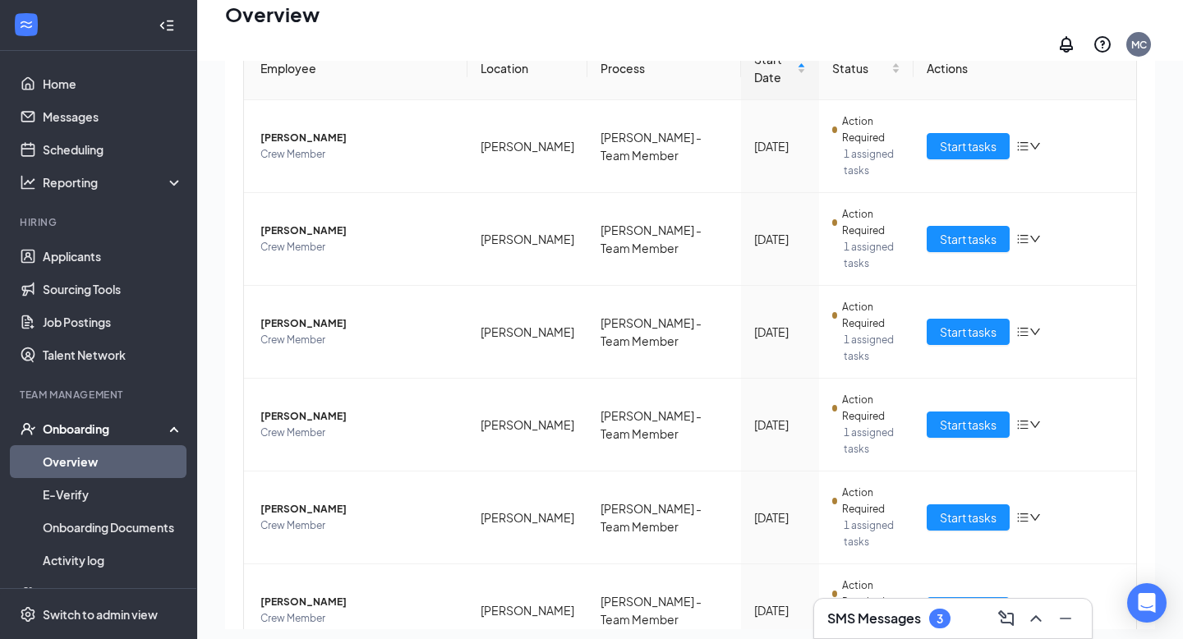
click at [862, 616] on h3 "SMS Messages" at bounding box center [874, 619] width 94 height 18
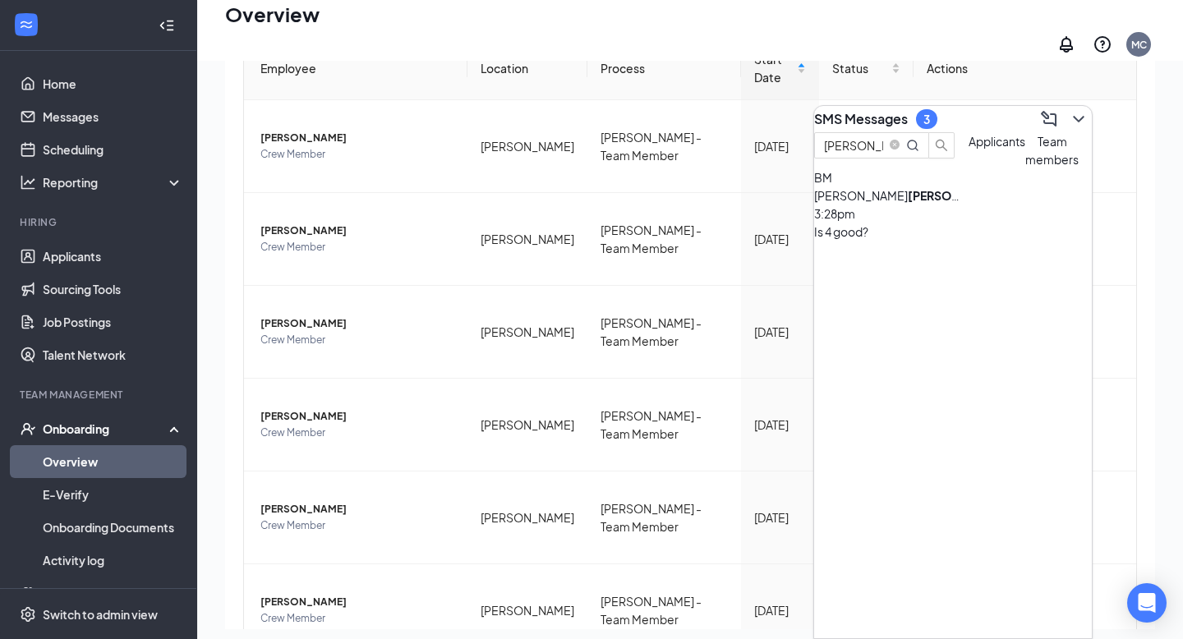
click at [1015, 241] on div "Is 4 good?" at bounding box center [953, 232] width 278 height 18
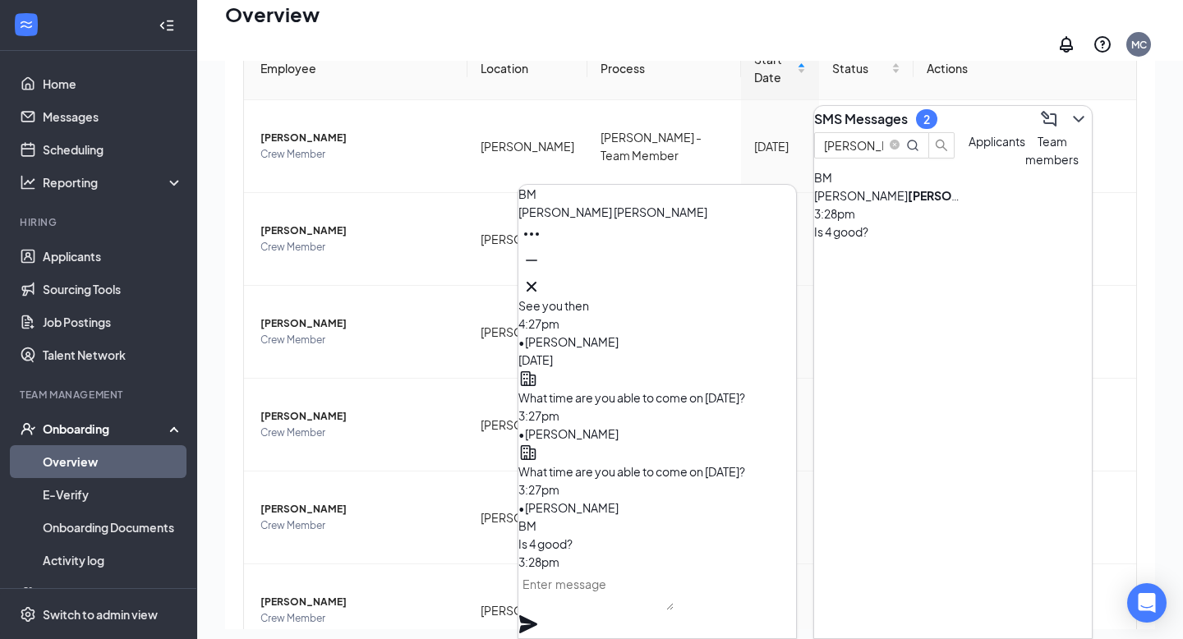
click at [589, 599] on textarea at bounding box center [595, 590] width 155 height 39
type textarea "sounds good"
click at [538, 615] on icon "Plane" at bounding box center [528, 625] width 20 height 20
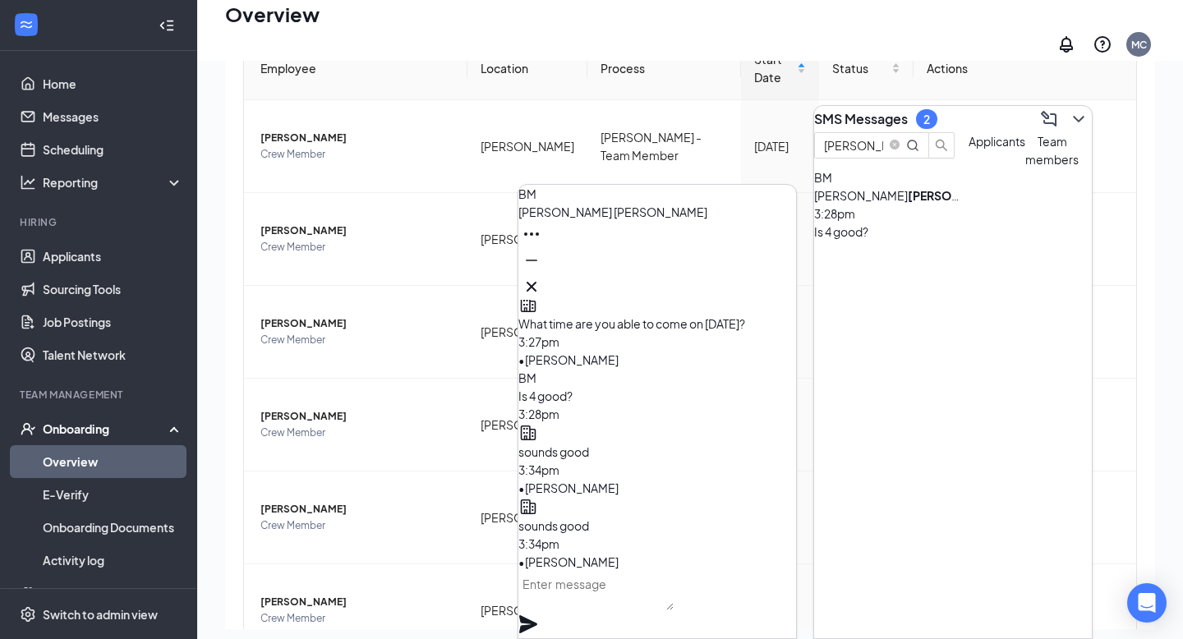
click at [641, 610] on textarea at bounding box center [595, 590] width 155 height 39
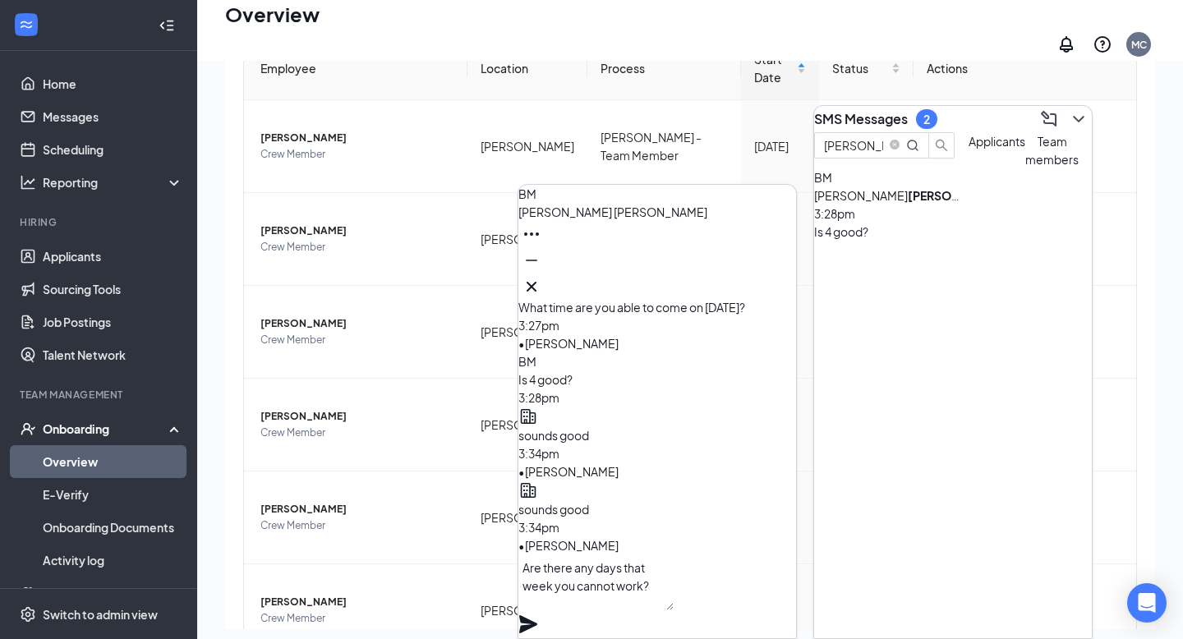
type textarea "Are there any days that week you cannot work?"
click at [779, 585] on div "Are there any days that week you cannot work?" at bounding box center [657, 597] width 278 height 84
click at [537, 615] on icon "Plane" at bounding box center [528, 624] width 18 height 18
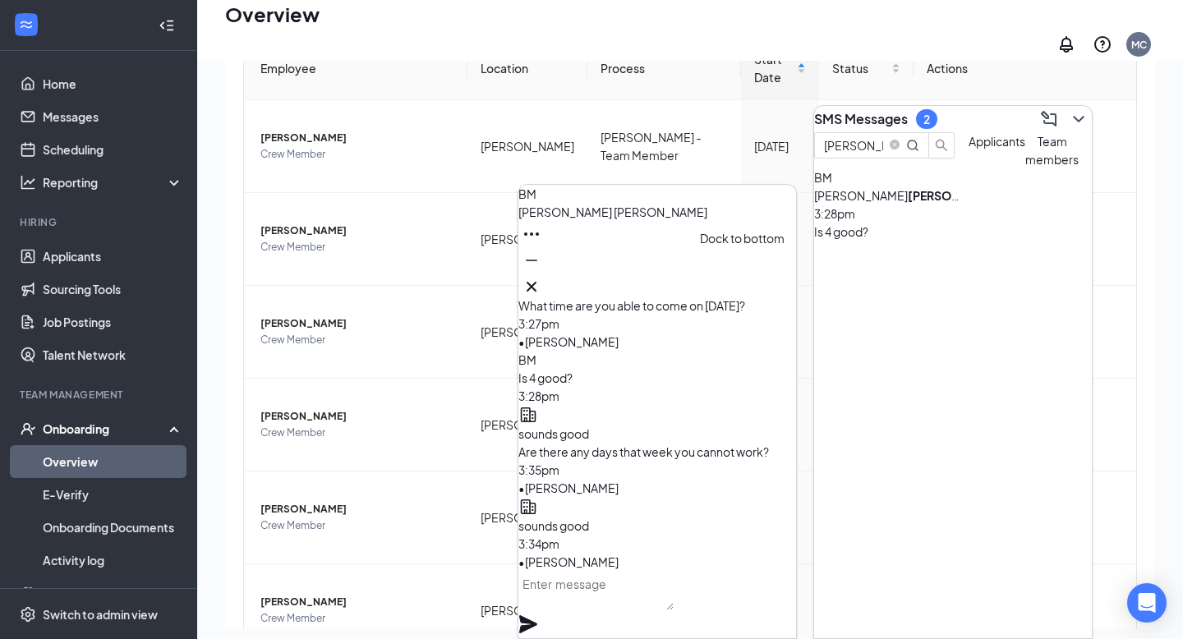
click at [541, 270] on icon "Minimize" at bounding box center [532, 261] width 20 height 20
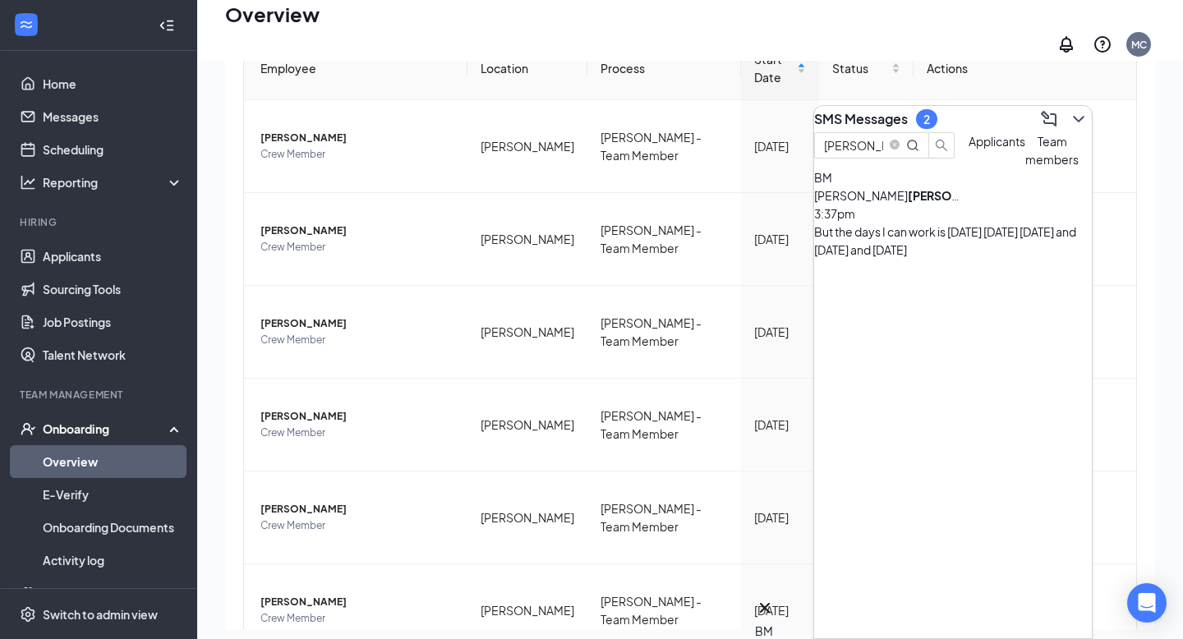
click at [918, 203] on b "[PERSON_NAME]" at bounding box center [957, 195] width 98 height 15
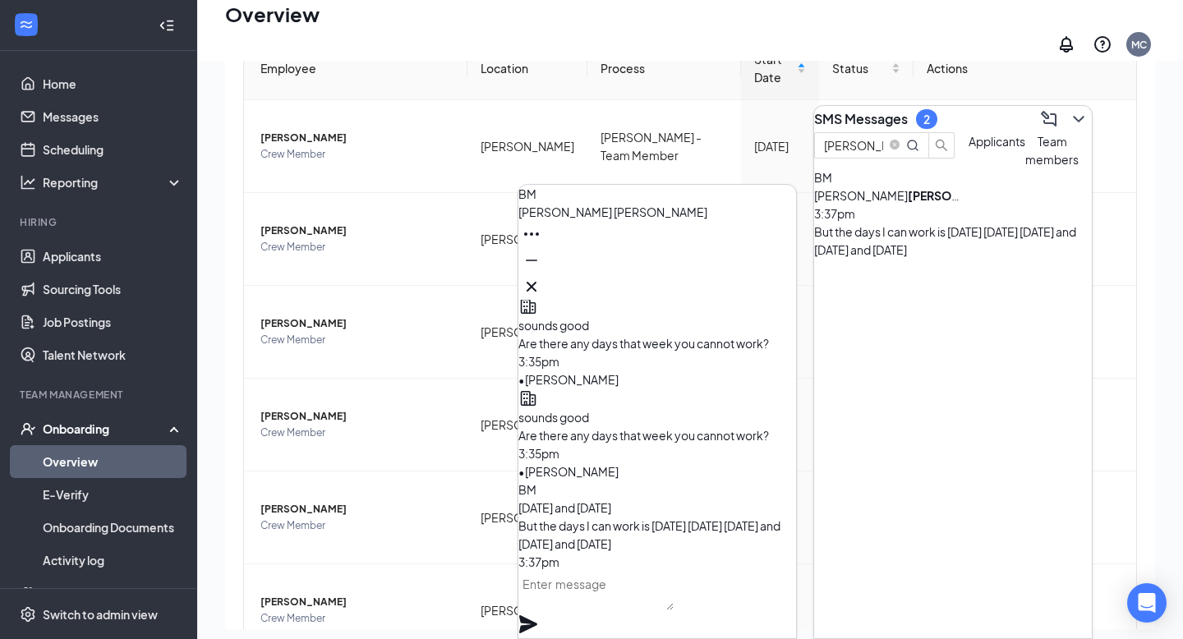
click at [606, 595] on textarea at bounding box center [595, 590] width 155 height 39
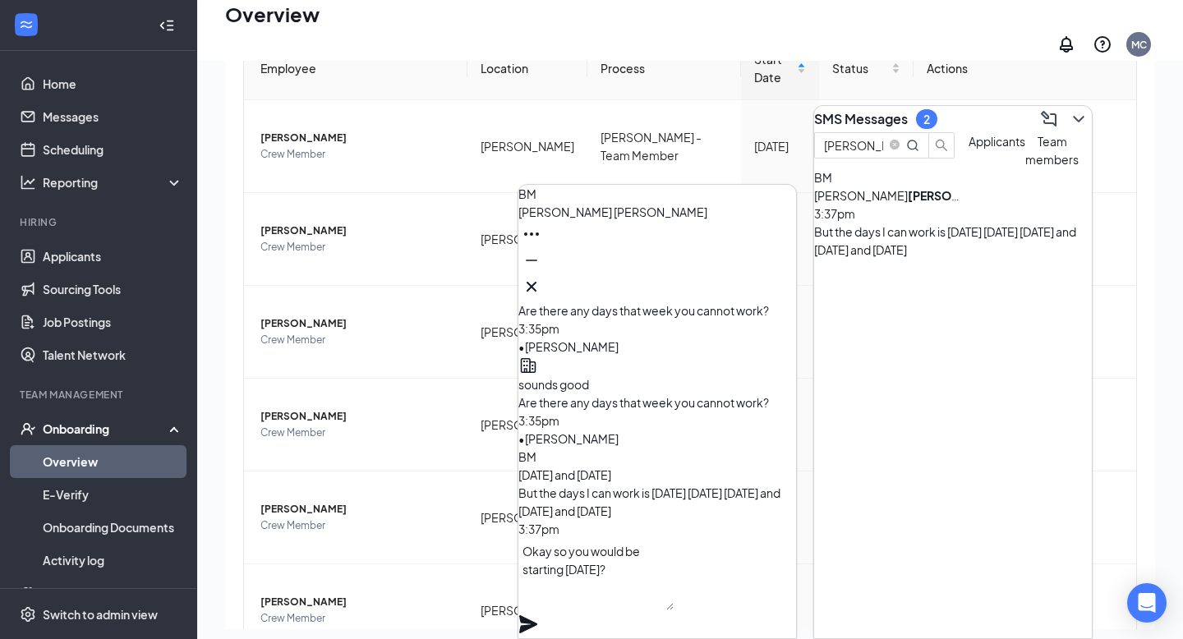
type textarea "Okay so you would be starting [DATE]?"
click at [537, 615] on icon "Plane" at bounding box center [528, 624] width 18 height 18
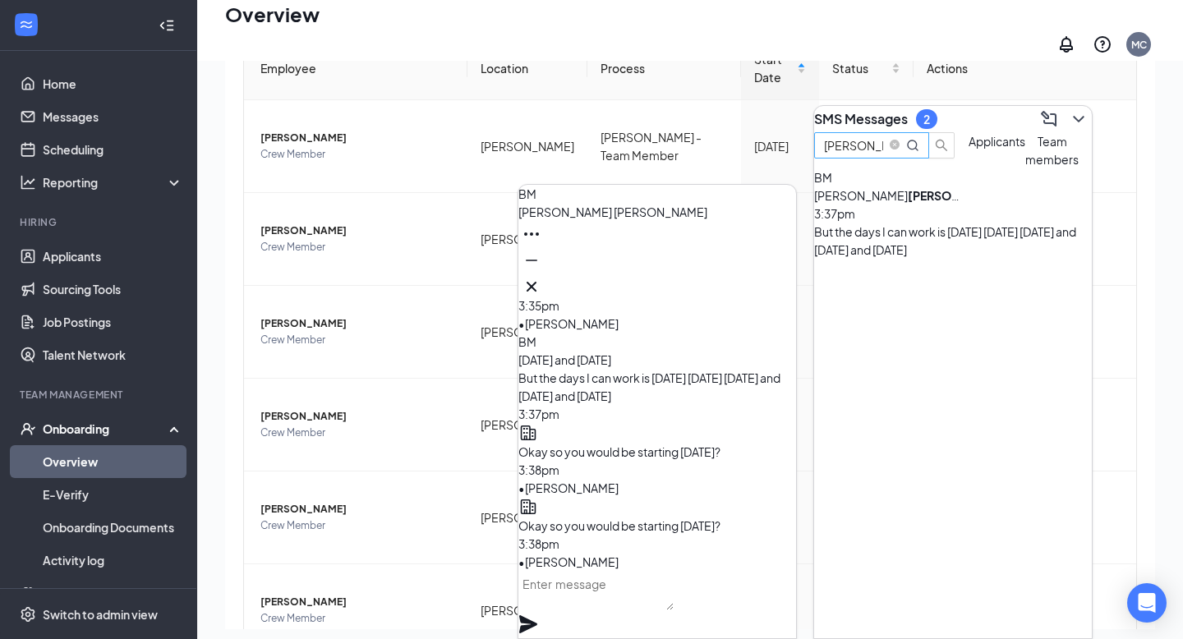
click at [900, 150] on icon "close-circle" at bounding box center [895, 145] width 10 height 10
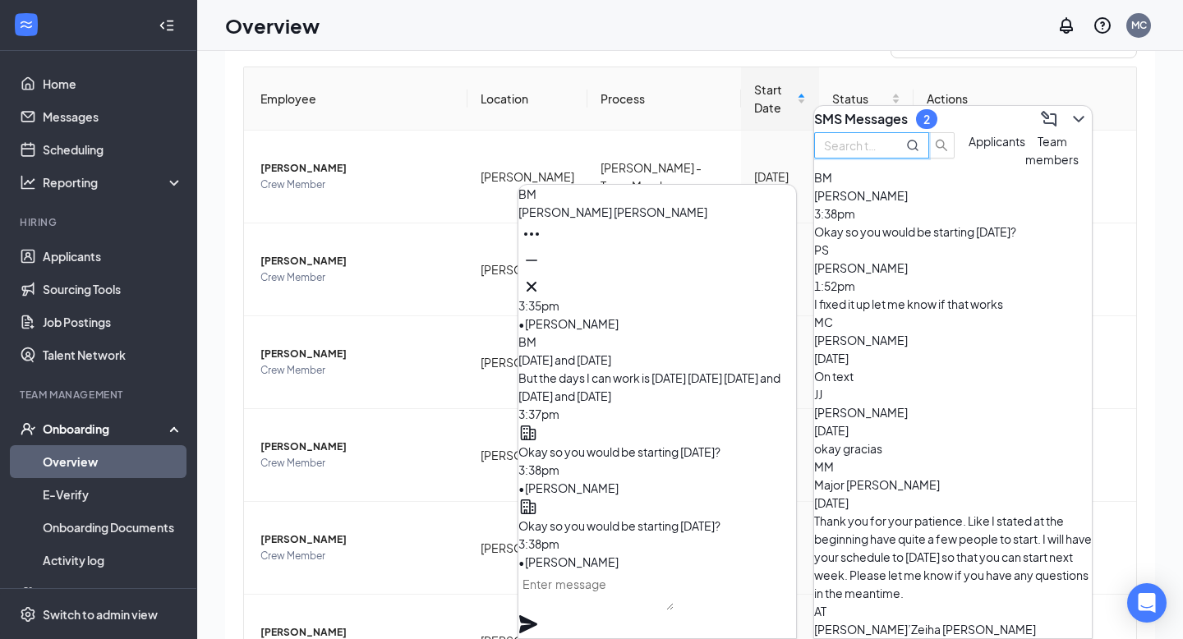
scroll to position [31, 0]
click at [545, 274] on button at bounding box center [531, 260] width 26 height 26
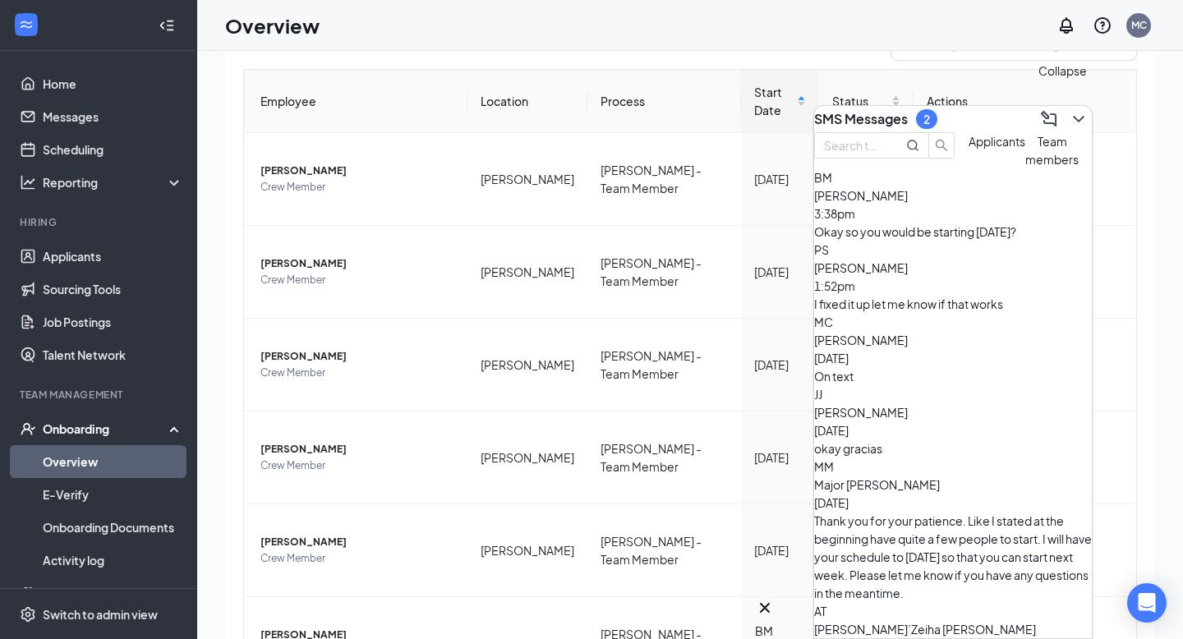
click at [1070, 114] on icon "ChevronDown" at bounding box center [1079, 119] width 20 height 20
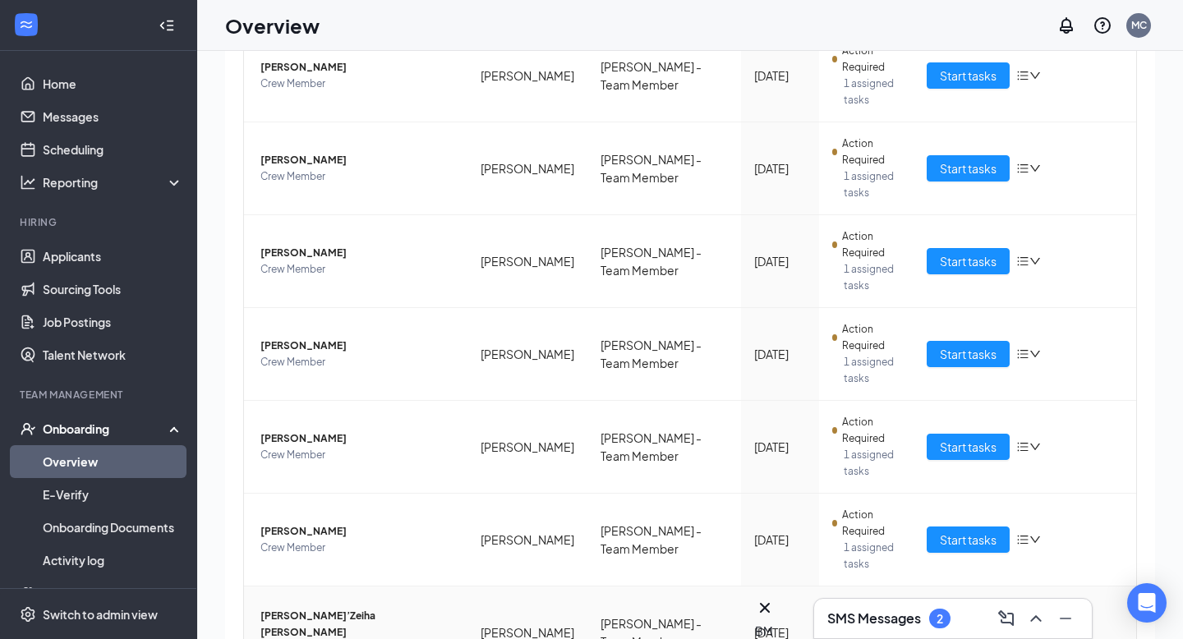
scroll to position [53, 0]
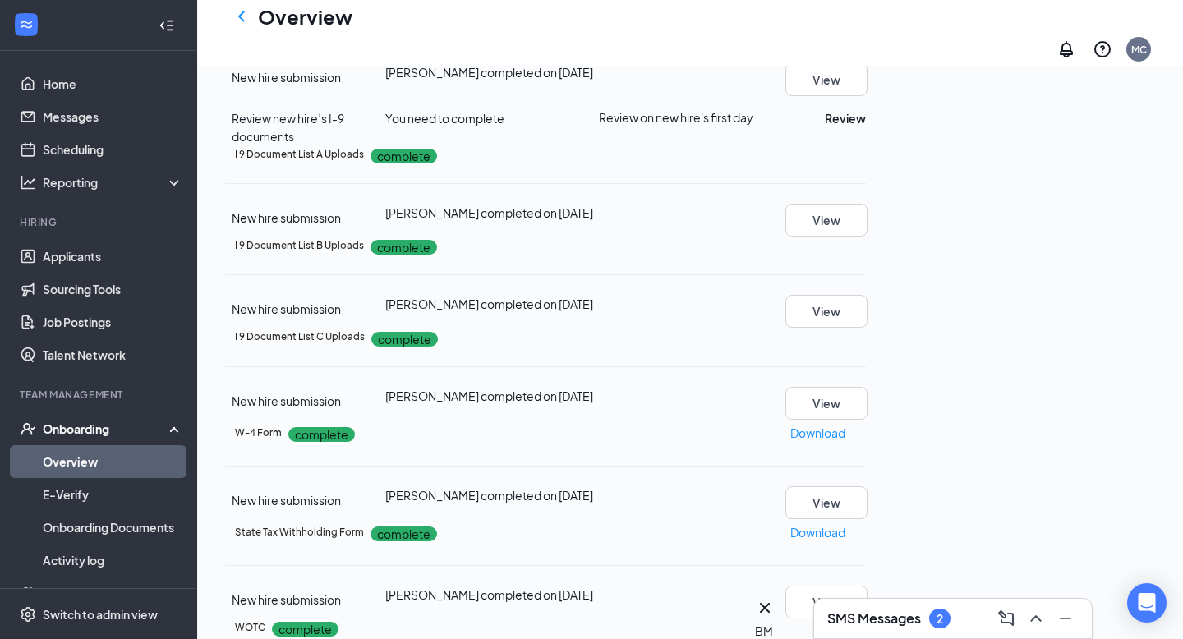
scroll to position [283, 0]
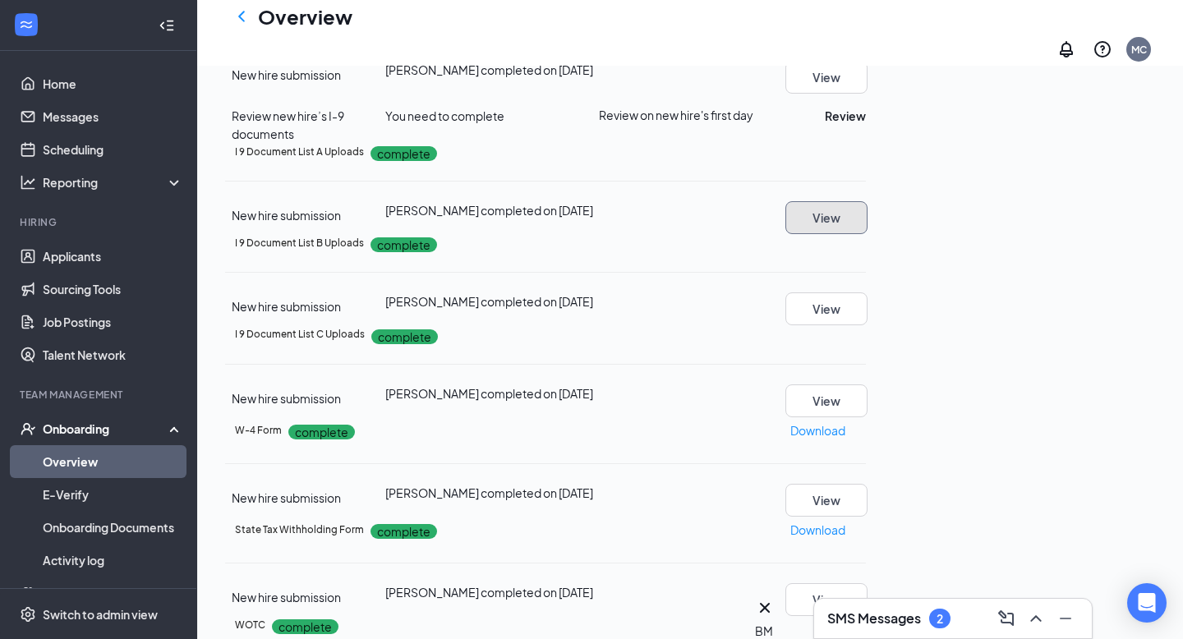
click at [868, 234] on button "View" at bounding box center [827, 217] width 82 height 33
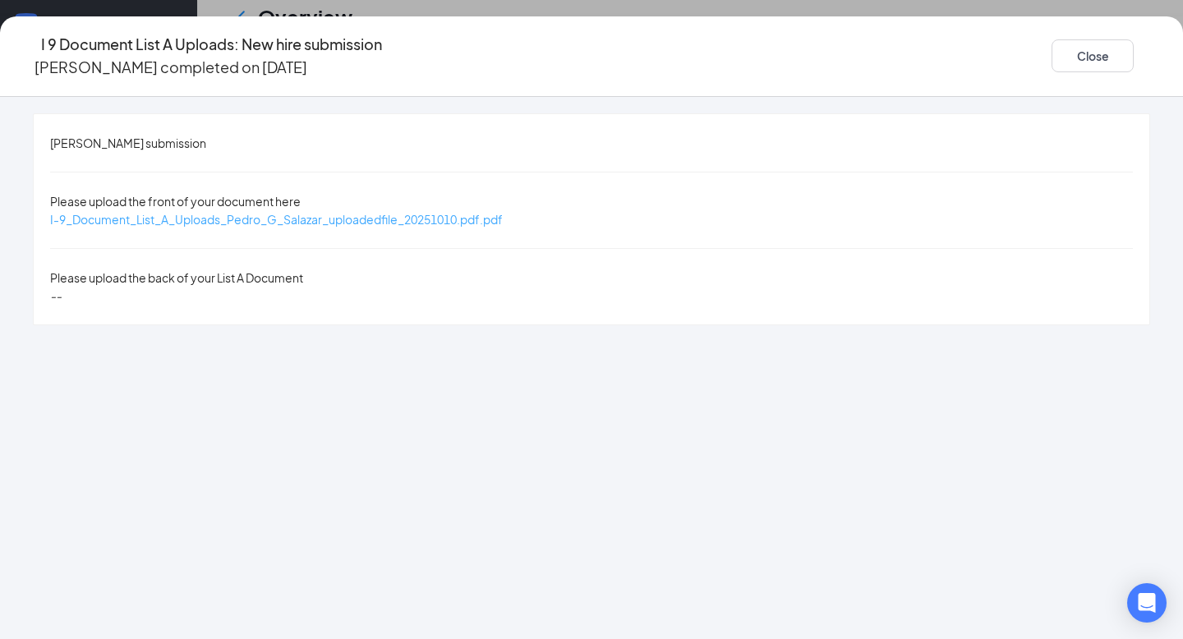
click at [503, 212] on span "I-9_Document_List_A_Uploads_Pedro_G_Salazar_uploadedfile_20251010.pdf.pdf" at bounding box center [276, 219] width 453 height 15
click at [1052, 39] on button "Close" at bounding box center [1093, 55] width 82 height 33
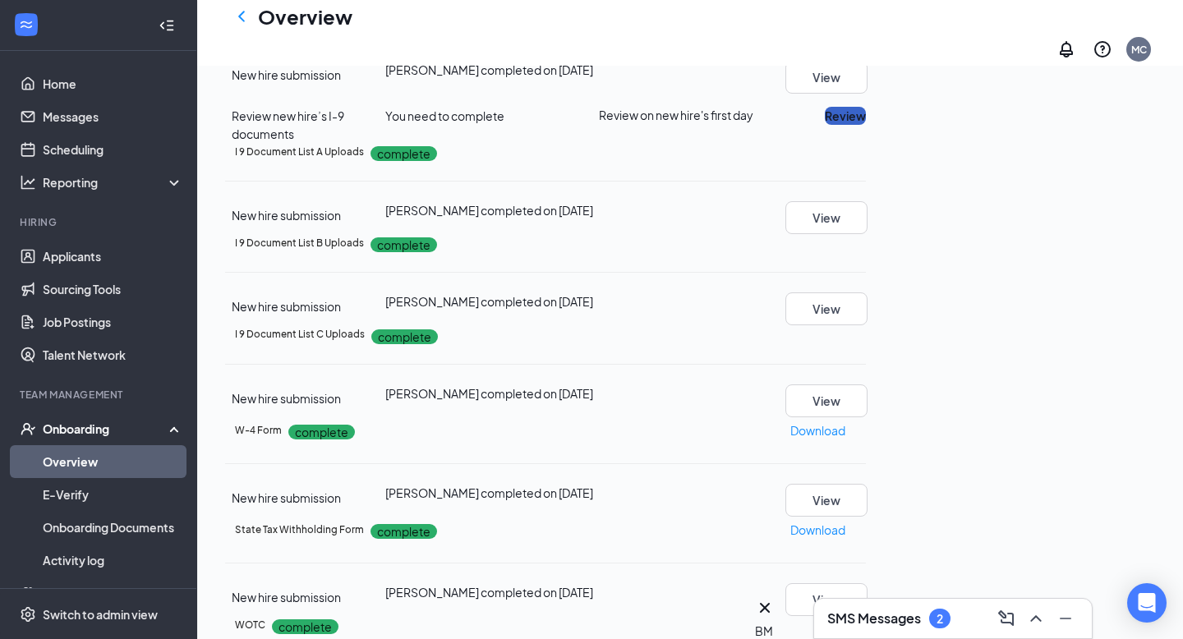
click at [866, 125] on button "Review" at bounding box center [845, 116] width 41 height 18
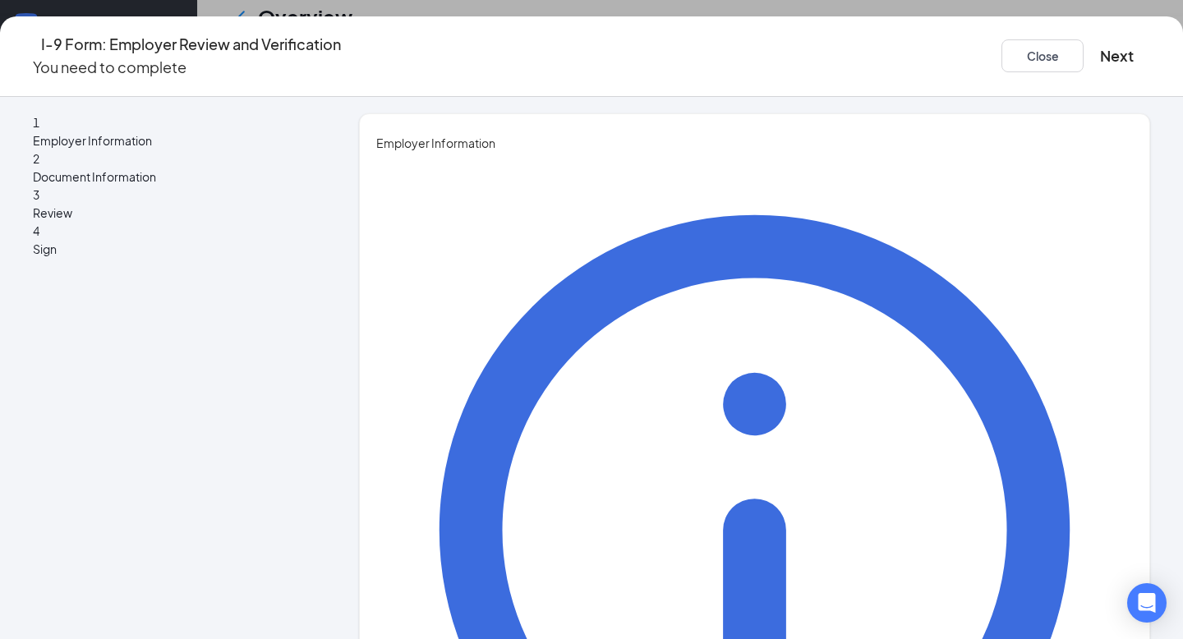
type input "Margarita"
type input "Cuaya Tello"
type input "Assistant General Manager"
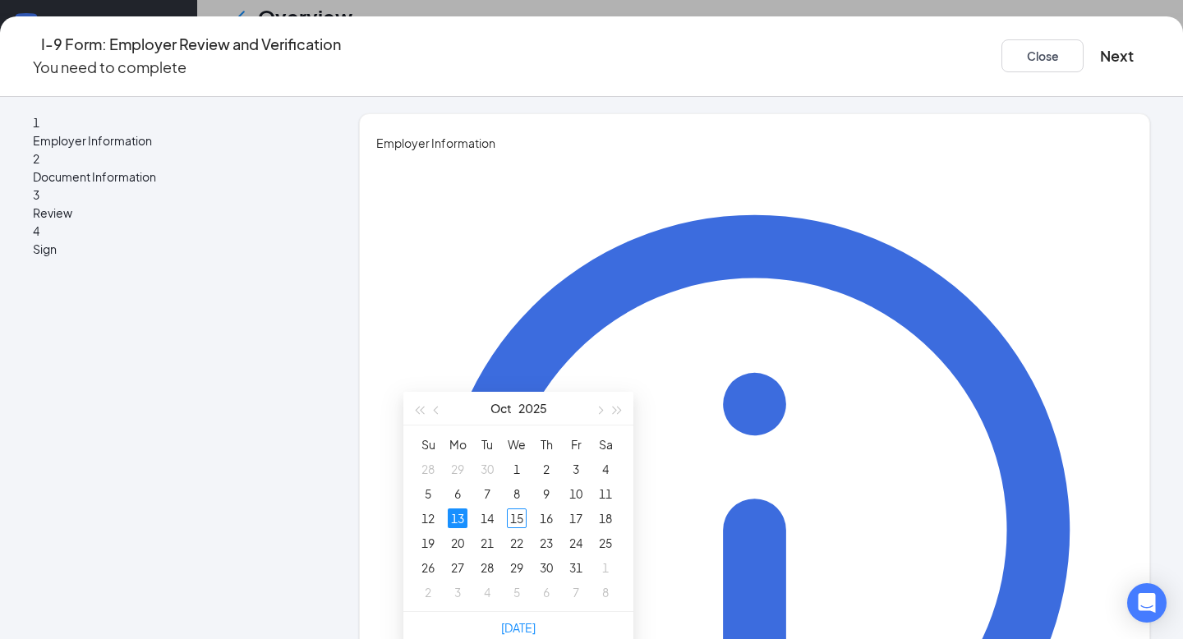
scroll to position [454, 0]
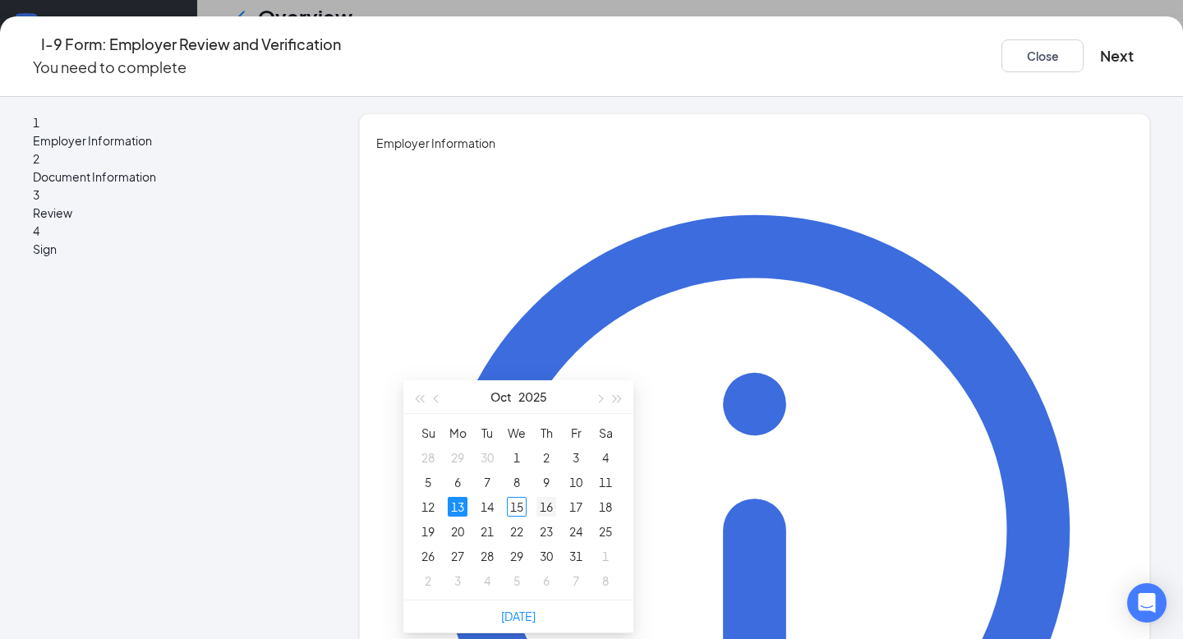
type input "10/16/2025"
click at [541, 508] on div "16" at bounding box center [547, 507] width 20 height 20
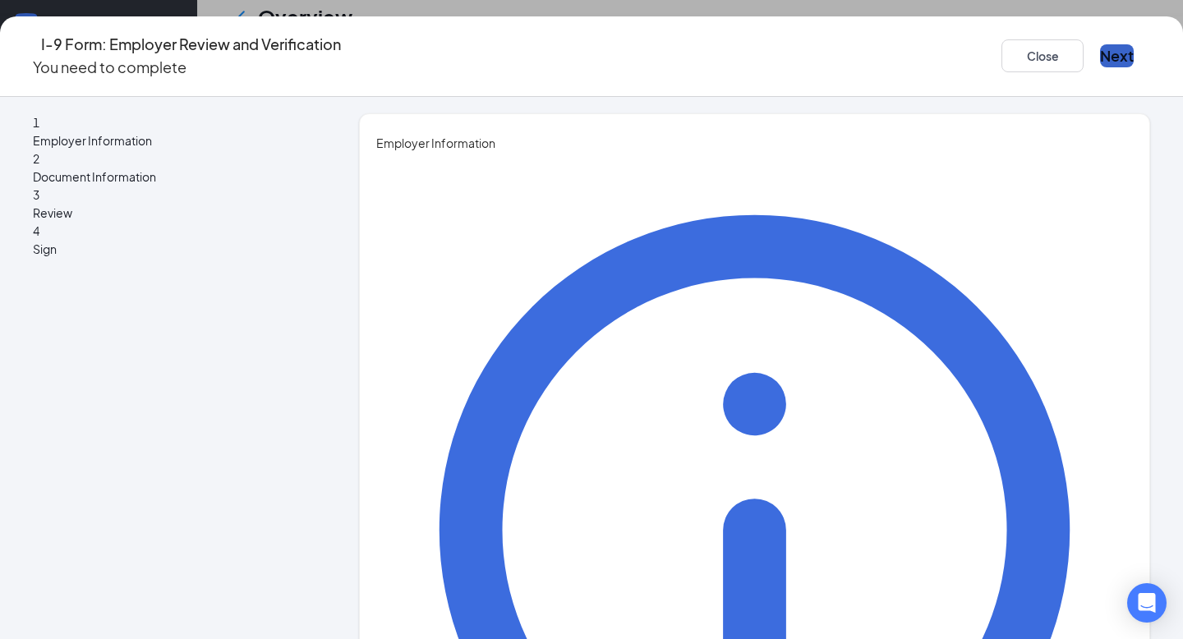
click at [1100, 59] on button "Next" at bounding box center [1117, 55] width 34 height 23
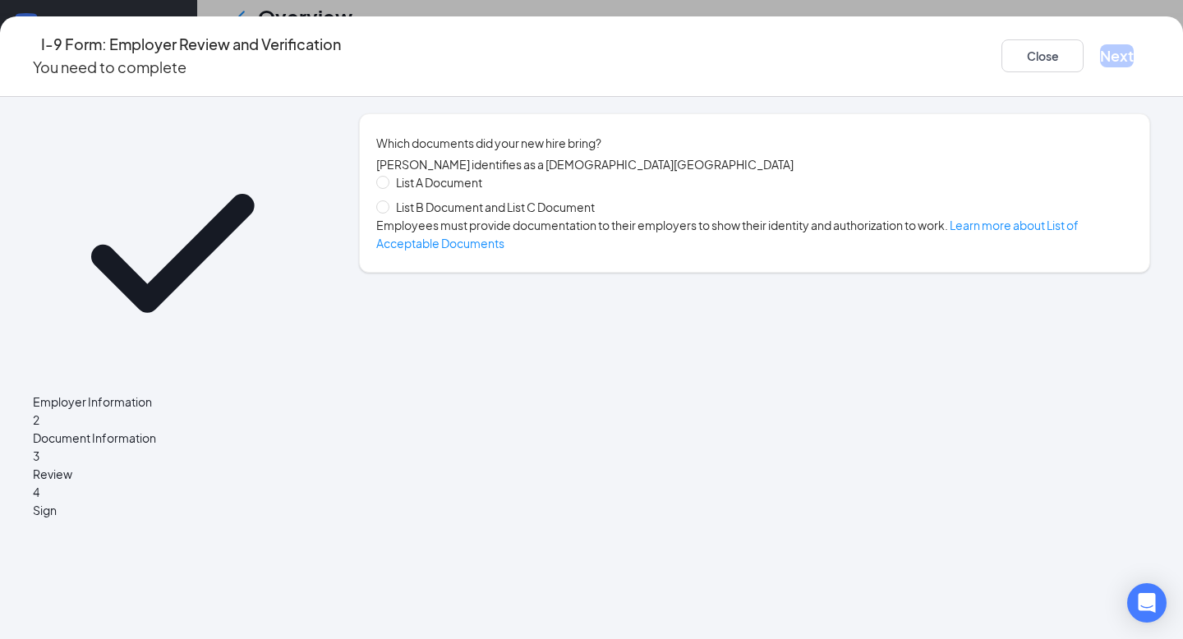
click at [489, 191] on span "List A Document" at bounding box center [438, 182] width 99 height 18
click at [388, 187] on input "List A Document" at bounding box center [382, 182] width 12 height 12
radio input "true"
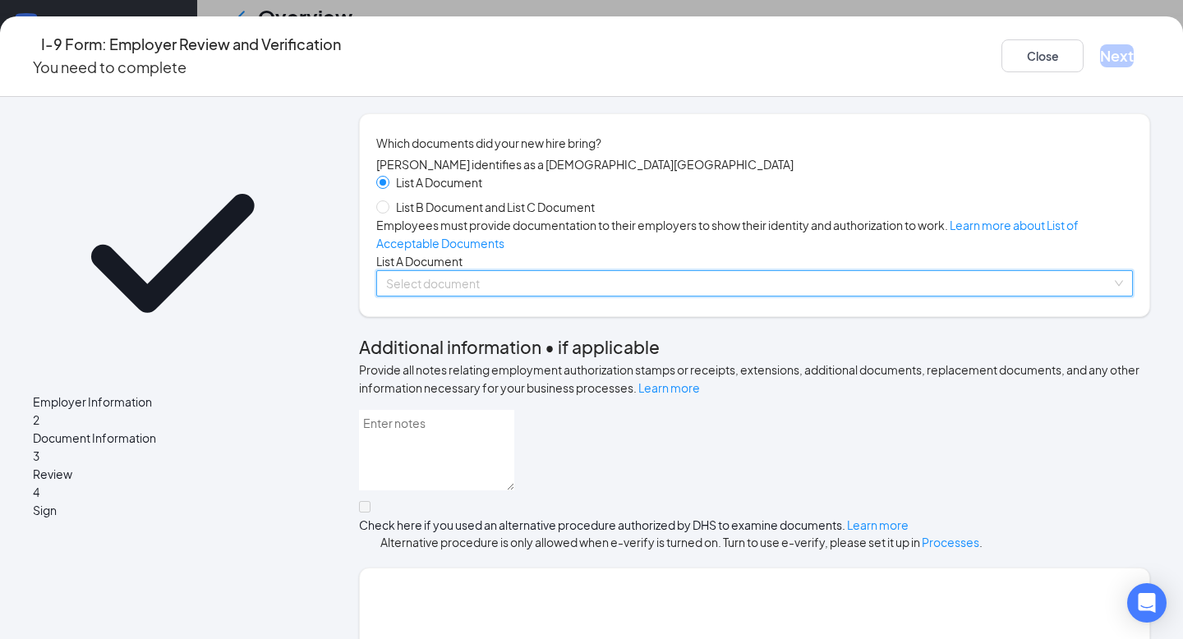
click at [452, 296] on input "search" at bounding box center [749, 283] width 726 height 25
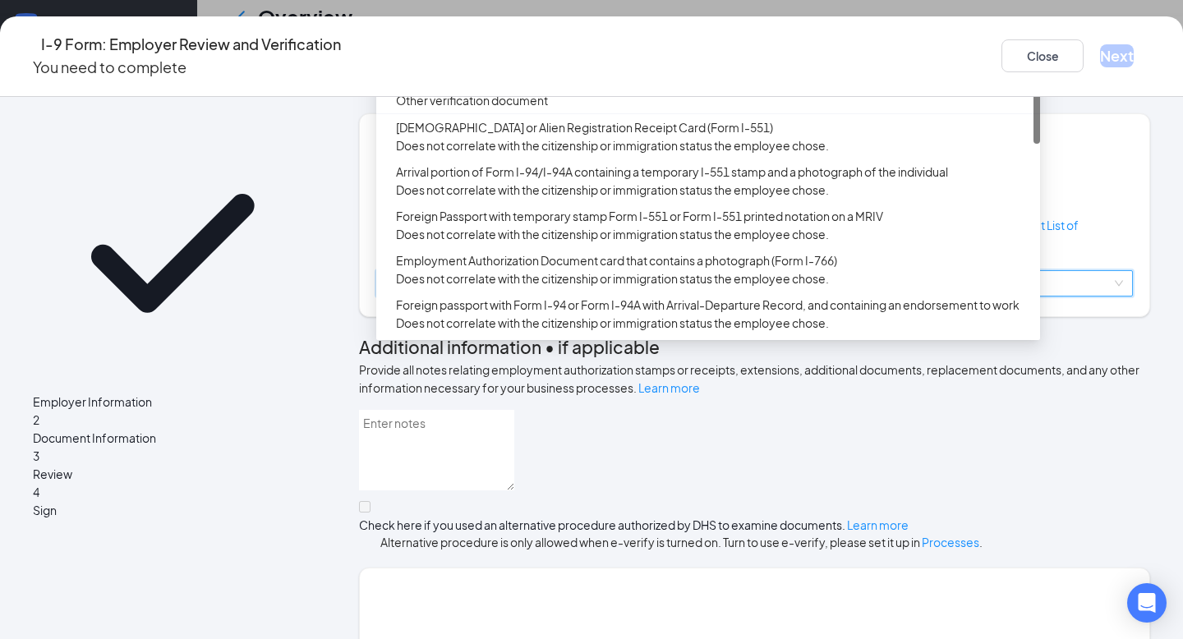
click at [520, 61] on div "U.S. Passport or Passport Card" at bounding box center [708, 48] width 664 height 26
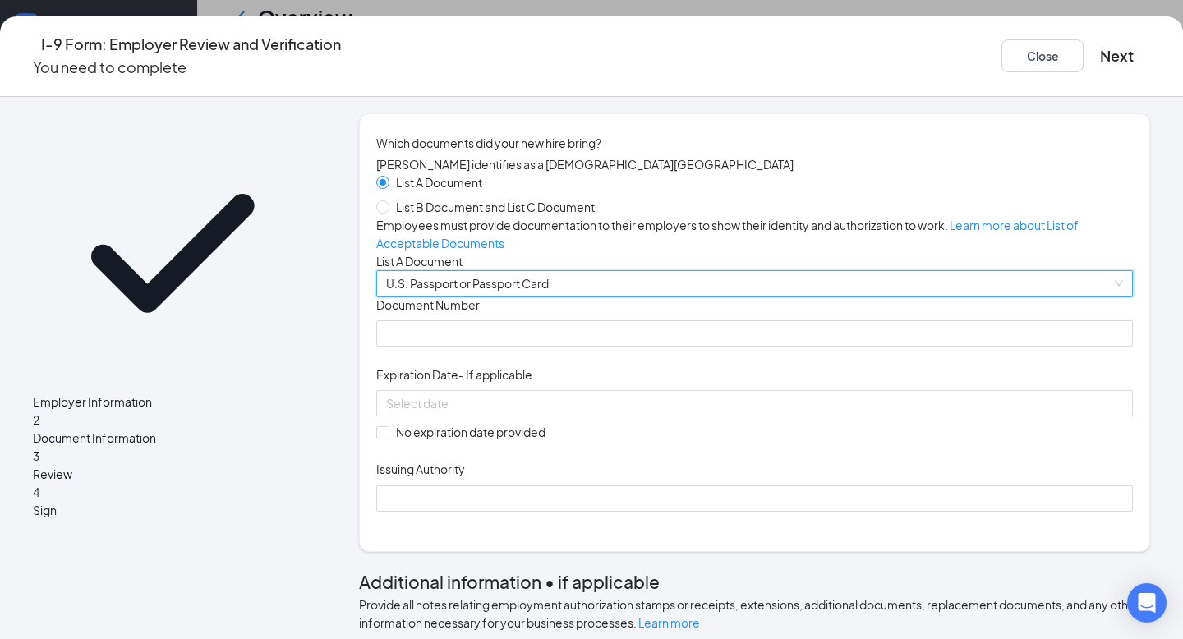
scroll to position [53, 0]
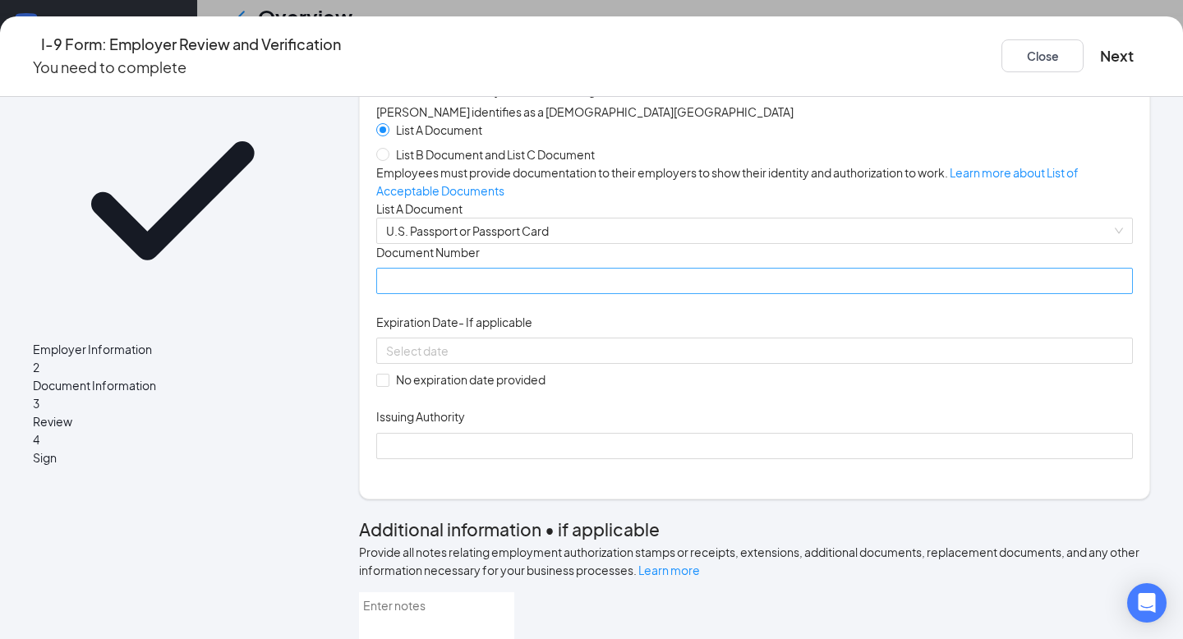
click at [465, 294] on input "Document Number" at bounding box center [754, 281] width 757 height 26
type input "A04862487"
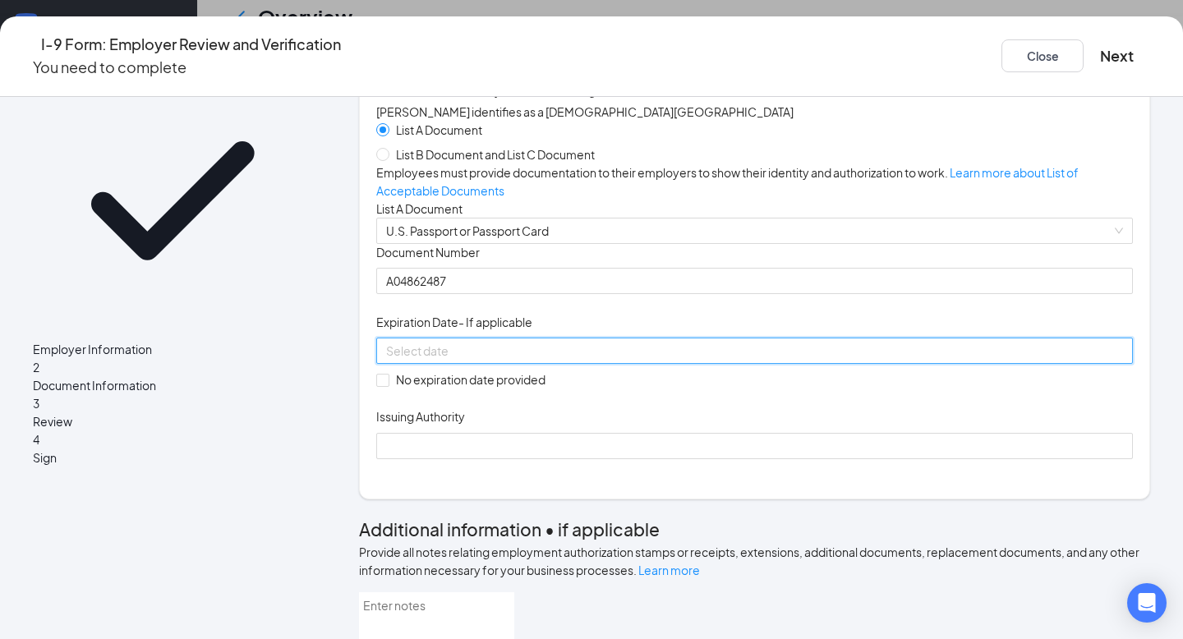
click at [480, 360] on input at bounding box center [753, 351] width 734 height 18
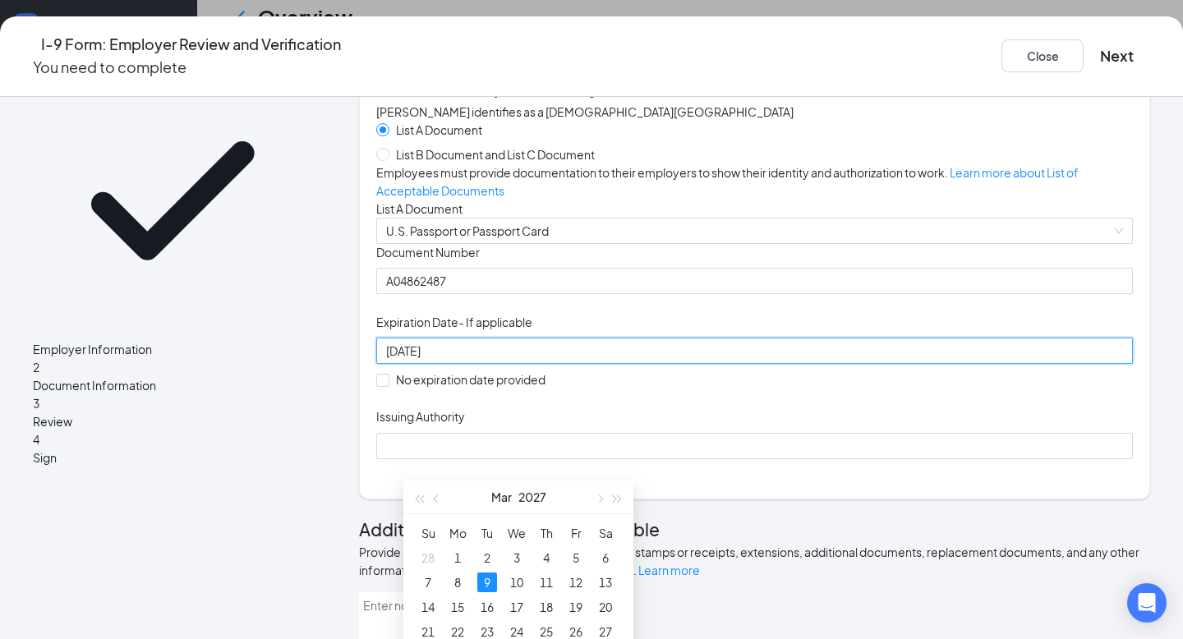
type input "03/09/2027"
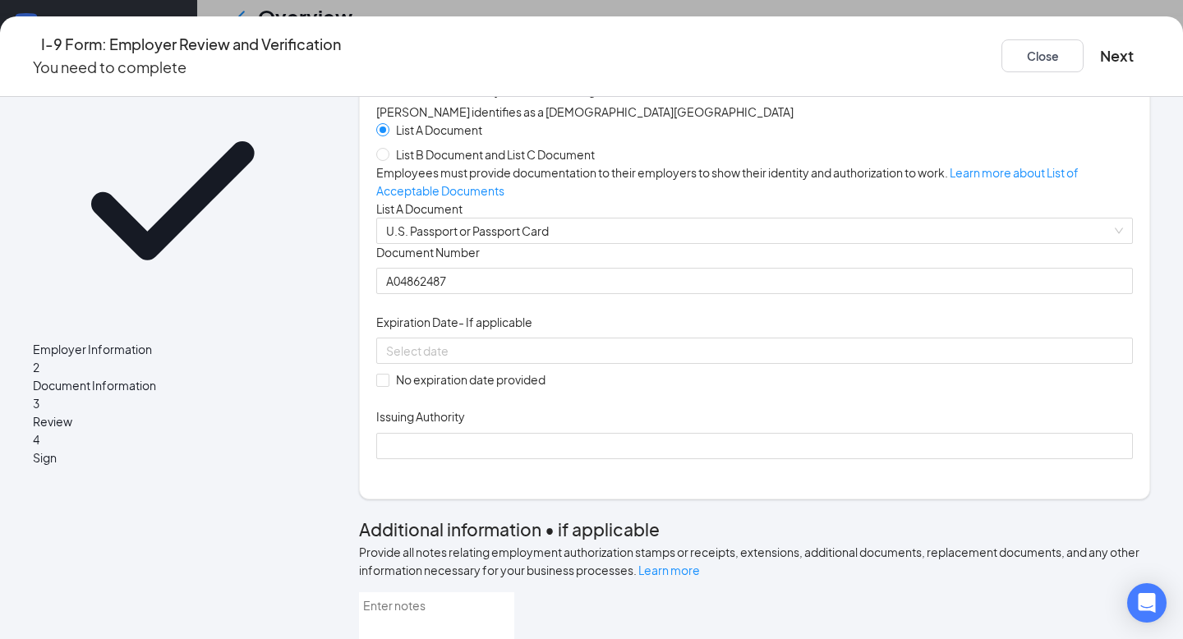
click at [842, 353] on div "Document Title U.S. Passport or Passport Card Document Number A04862487 Expirat…" at bounding box center [754, 351] width 757 height 215
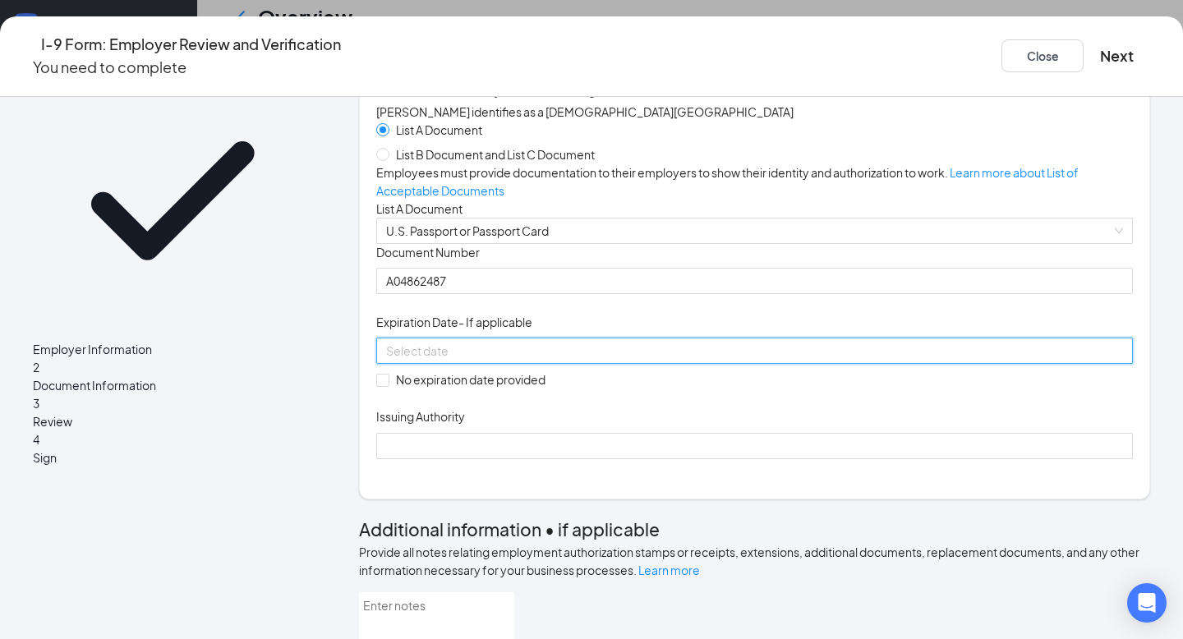
click at [624, 360] on input at bounding box center [753, 351] width 734 height 18
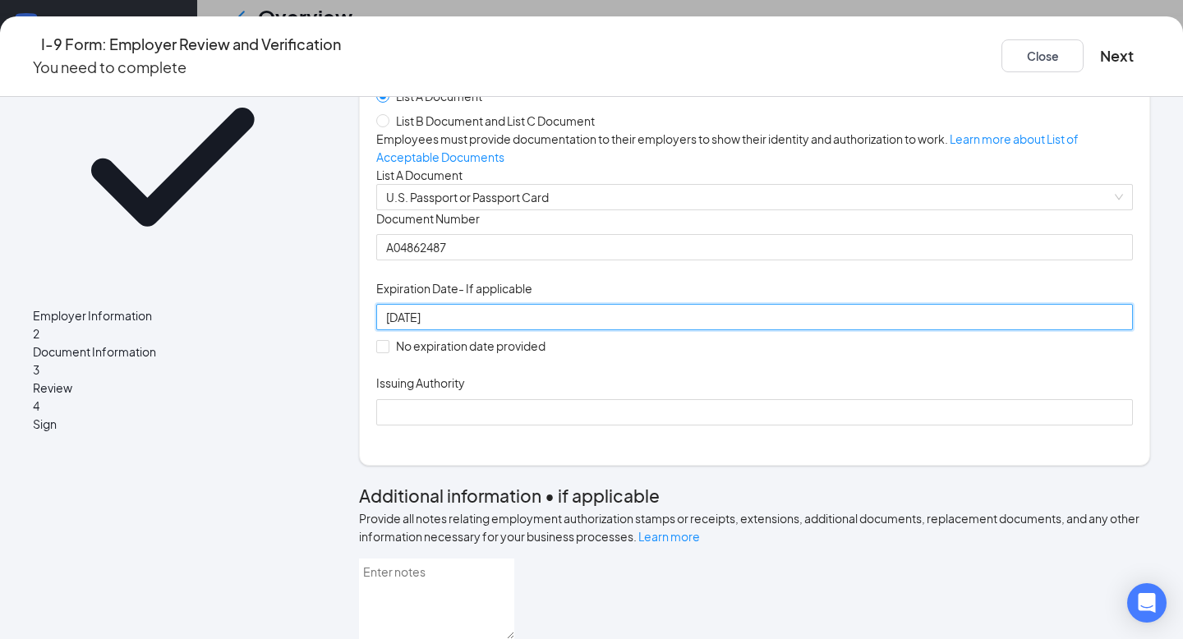
scroll to position [114, 0]
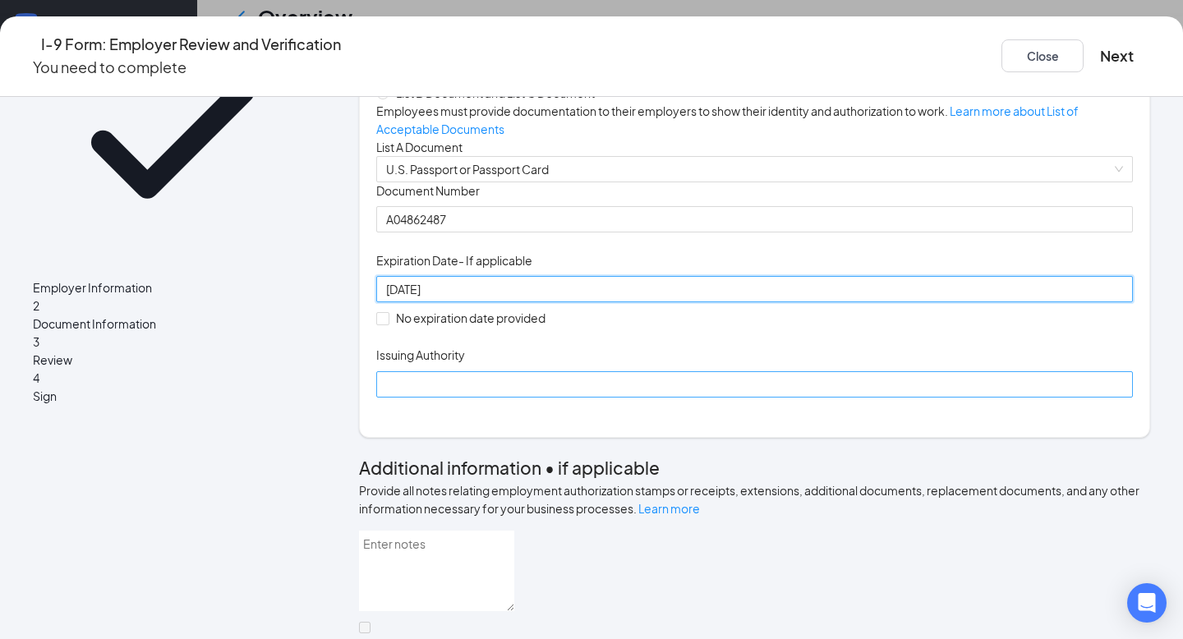
type input "03/09/2028"
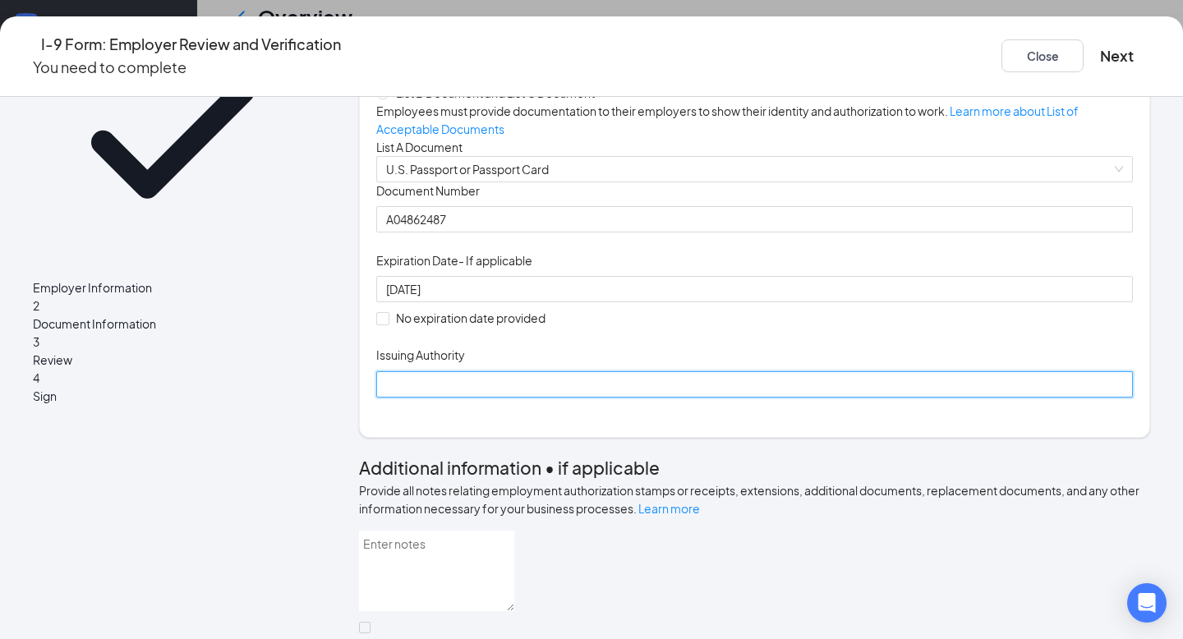
click at [606, 398] on input "Issuing Authority" at bounding box center [754, 384] width 757 height 26
type input "United States Department of State"
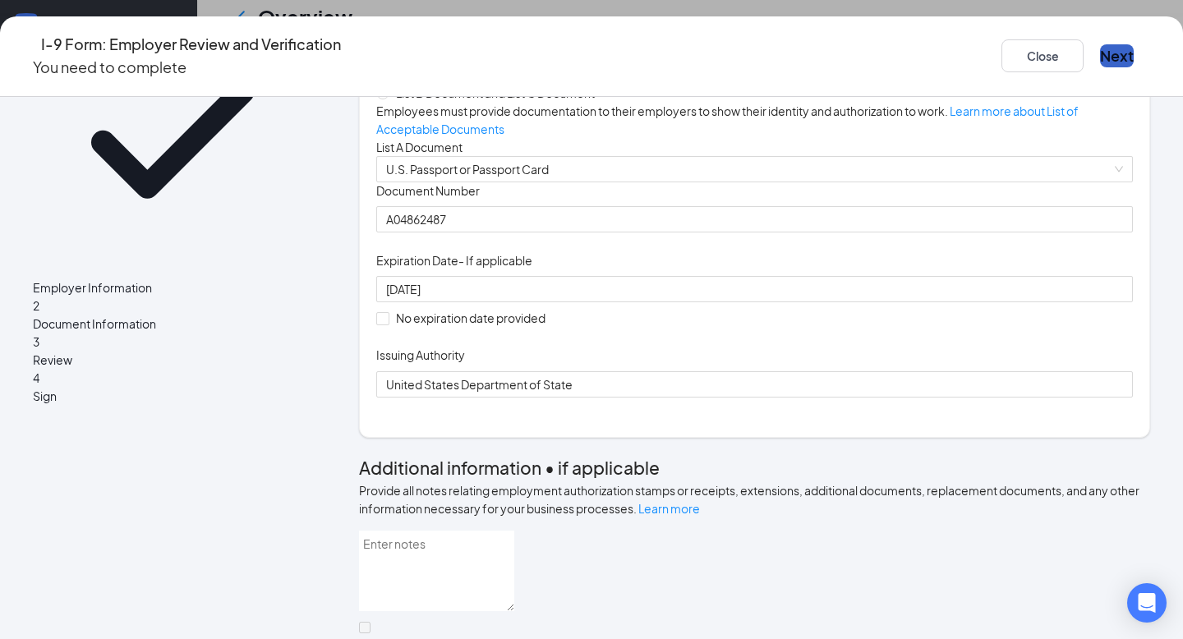
click at [1100, 44] on button "Next" at bounding box center [1117, 55] width 34 height 23
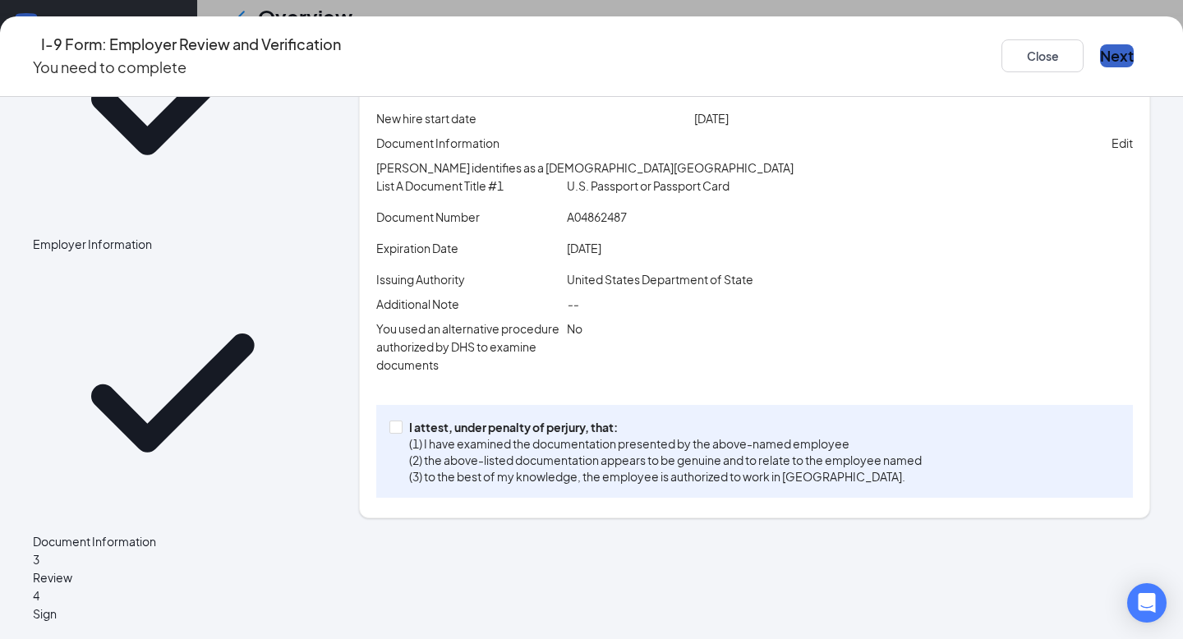
scroll to position [462, 0]
click at [401, 432] on input "I attest, under penalty of perjury, that: (1) I have examined the documentation…" at bounding box center [395, 427] width 12 height 12
checkbox input "true"
click at [1100, 53] on button "Next" at bounding box center [1117, 55] width 34 height 23
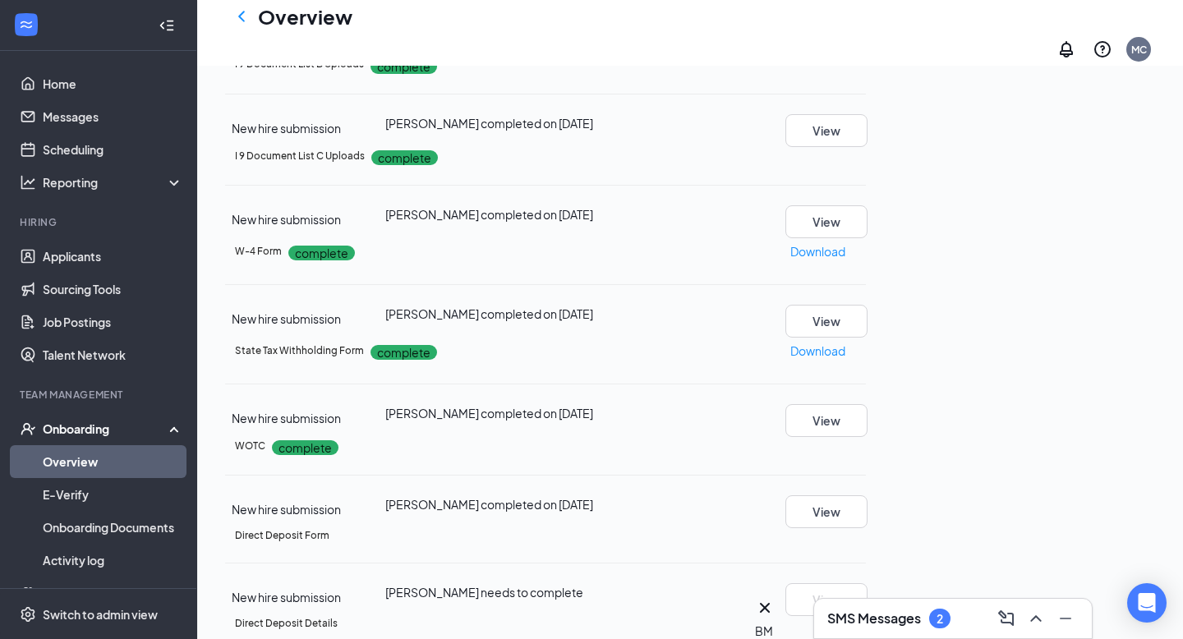
click at [884, 615] on h3 "SMS Messages" at bounding box center [874, 619] width 94 height 18
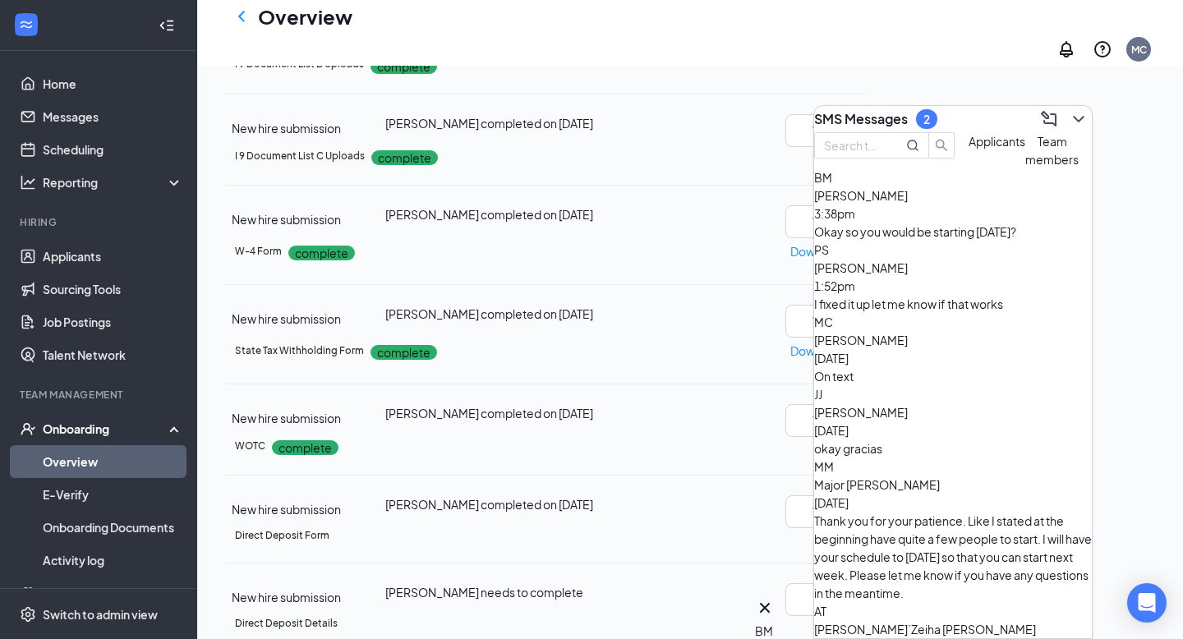
click at [908, 275] on span "[PERSON_NAME]" at bounding box center [861, 267] width 94 height 15
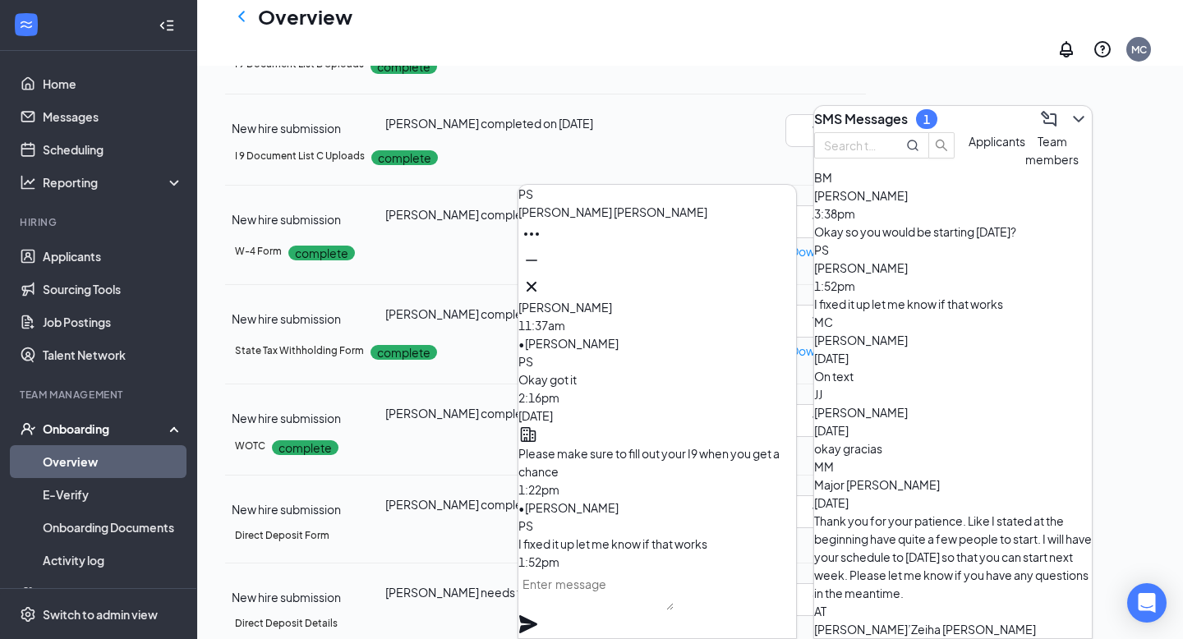
click at [615, 610] on textarea at bounding box center [595, 590] width 155 height 39
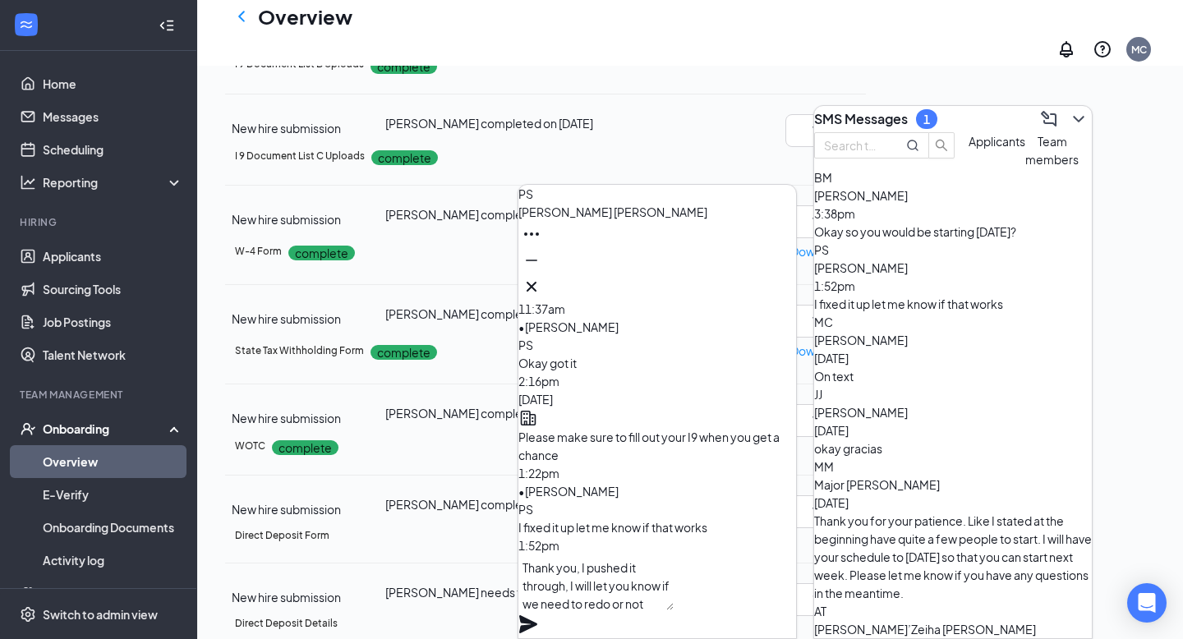
click at [674, 592] on textarea "Thank you, I pushed it through, I will let you know if we need to redo or not" at bounding box center [595, 583] width 155 height 56
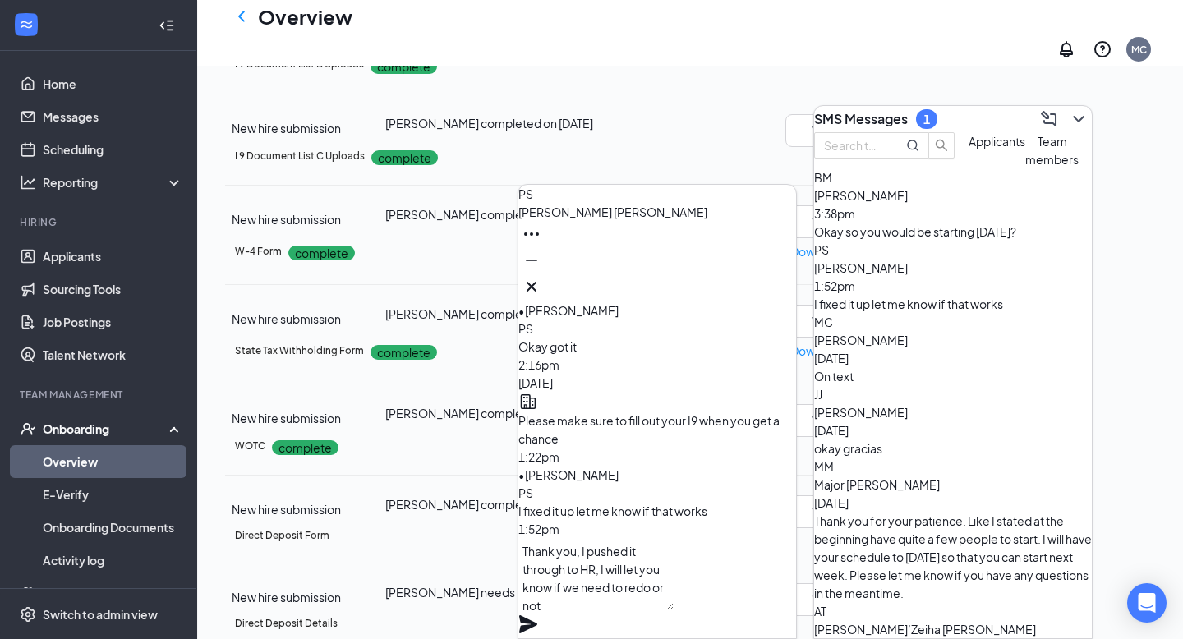
type textarea "Thank you, I pushed it through to HR, I will let you know if we need to redo or…"
click at [537, 615] on icon "Plane" at bounding box center [528, 624] width 18 height 18
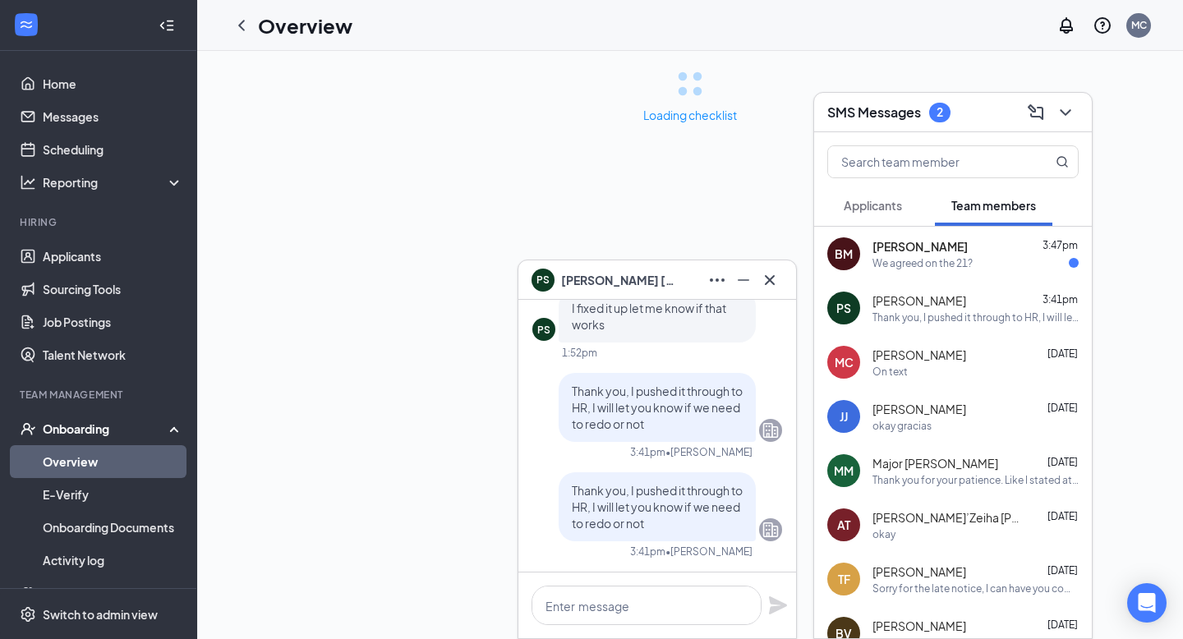
click at [991, 253] on div "[PERSON_NAME] 3:47pm" at bounding box center [976, 246] width 206 height 16
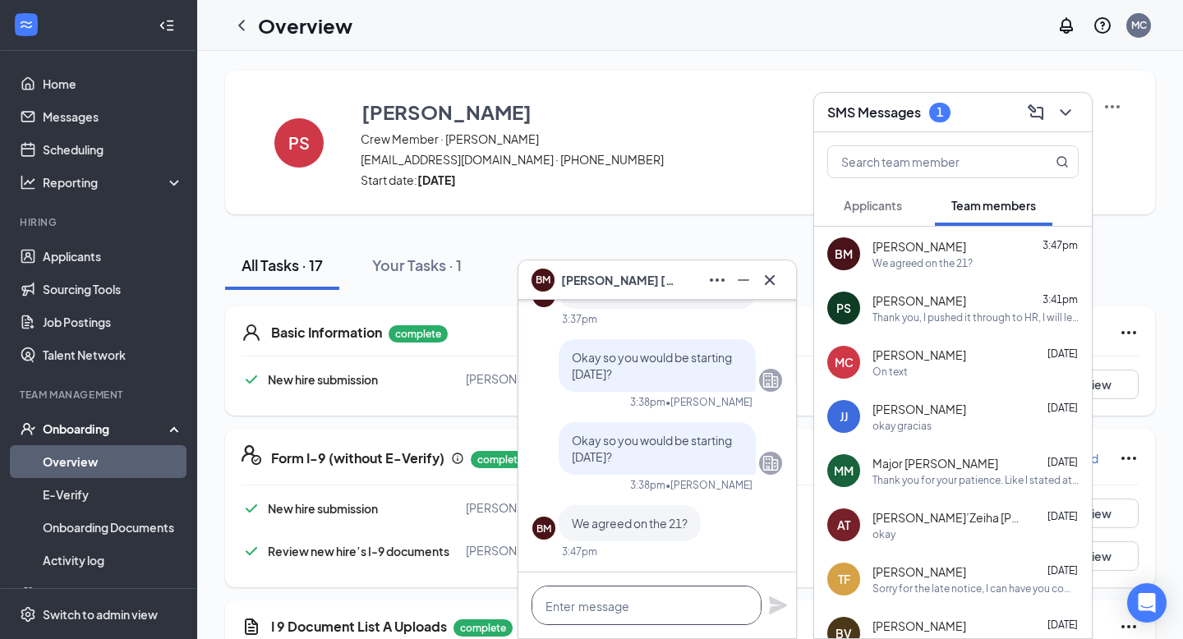
click at [657, 615] on textarea at bounding box center [647, 605] width 230 height 39
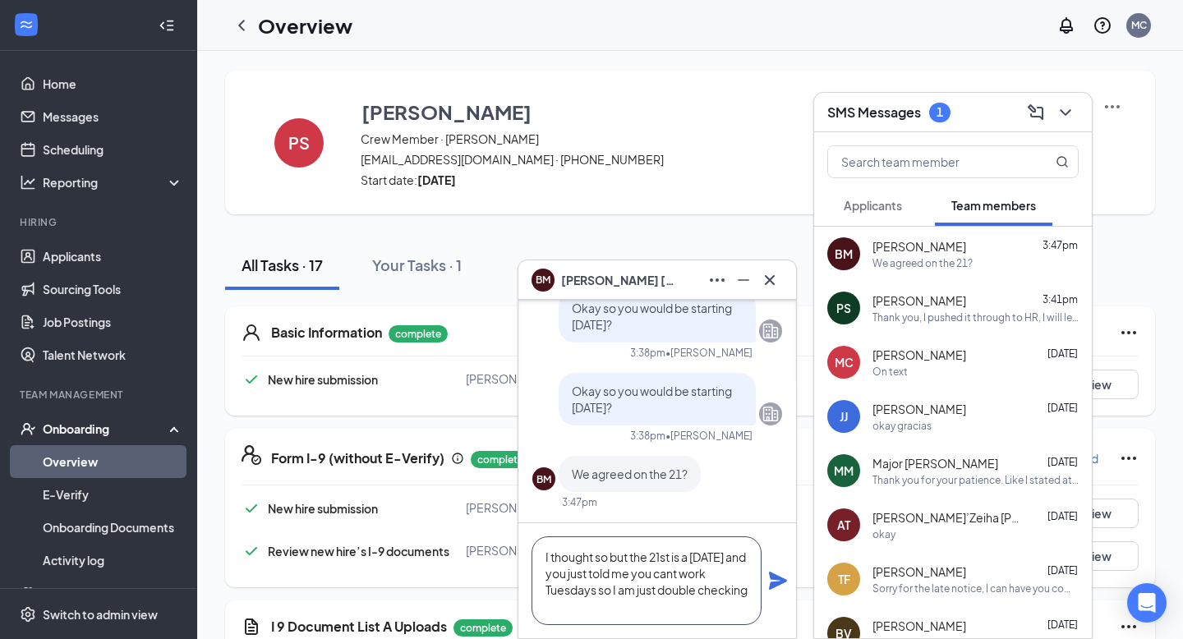
scroll to position [16, 0]
type textarea "I thought so but the 21st is a [DATE] and you just told me you cant work Tuesda…"
click at [779, 583] on icon "Plane" at bounding box center [778, 581] width 18 height 18
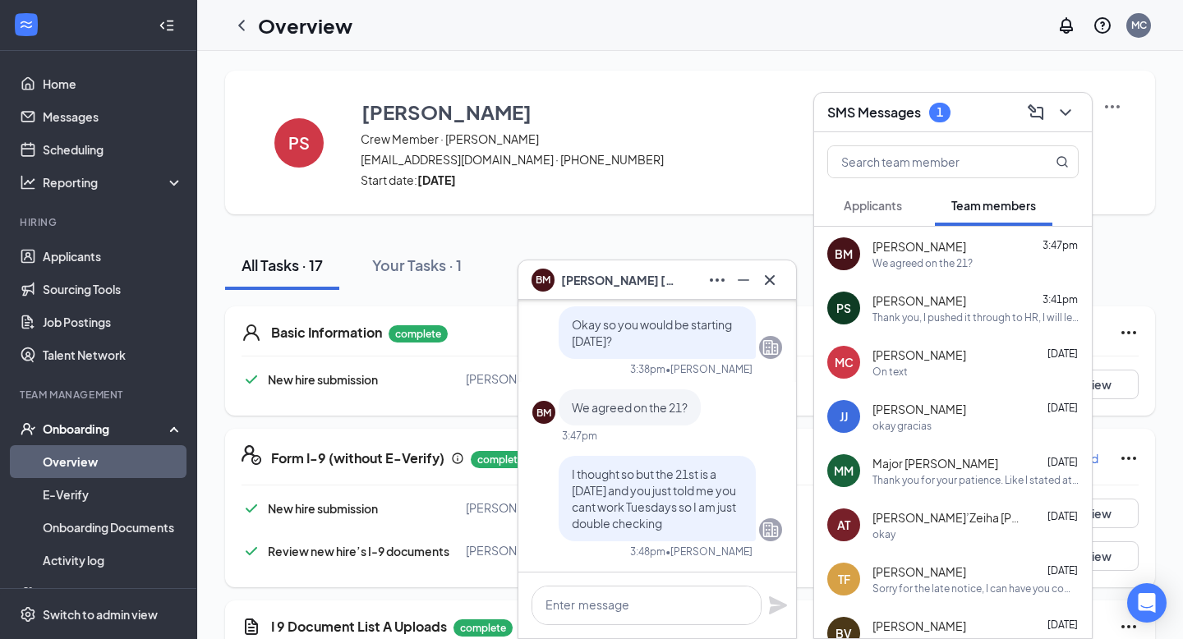
scroll to position [0, 0]
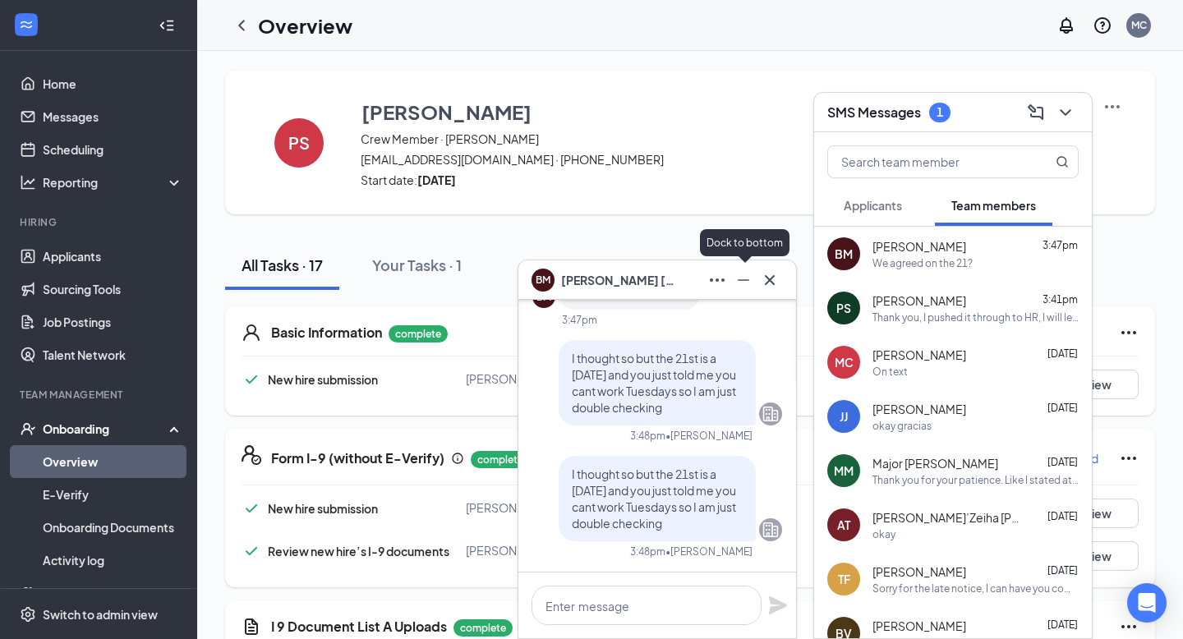
click at [743, 283] on icon "Minimize" at bounding box center [744, 280] width 20 height 20
